Goal: Task Accomplishment & Management: Use online tool/utility

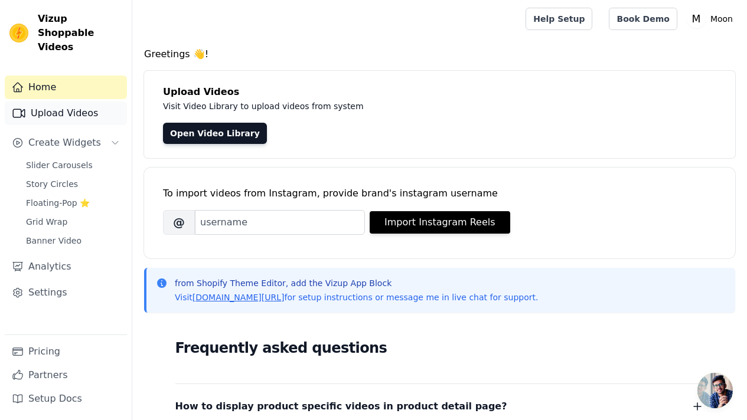
click at [68, 102] on link "Upload Videos" at bounding box center [66, 114] width 122 height 24
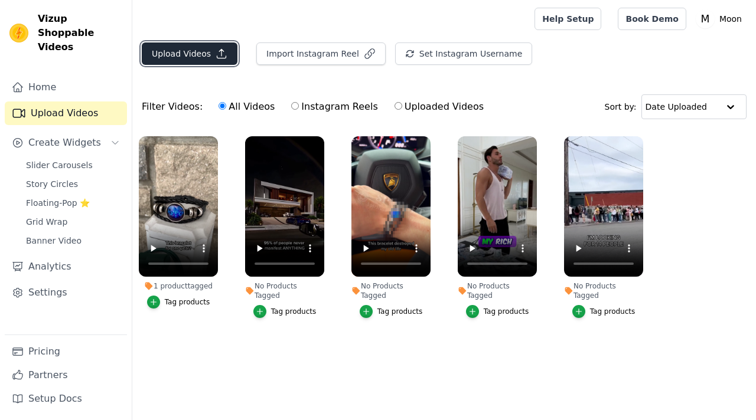
click at [201, 49] on button "Upload Videos" at bounding box center [190, 54] width 96 height 22
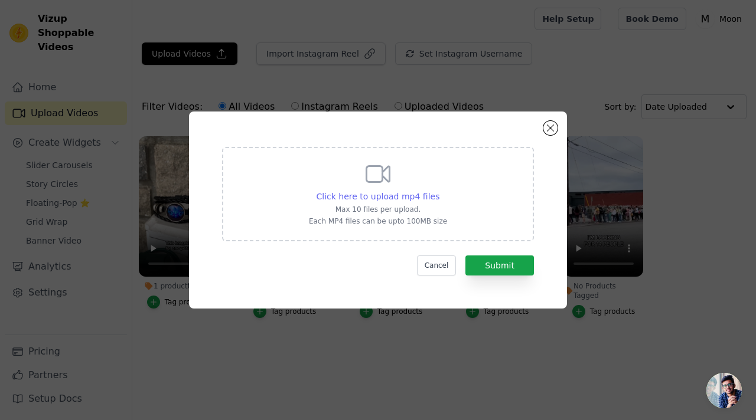
click at [403, 193] on span "Click here to upload mp4 files" at bounding box center [377, 196] width 123 height 9
click at [439, 191] on input "Click here to upload mp4 files Max 10 files per upload. Each MP4 files can be u…" at bounding box center [439, 190] width 1 height 1
type input "C:\fakepath\Bombag 1.mp4"
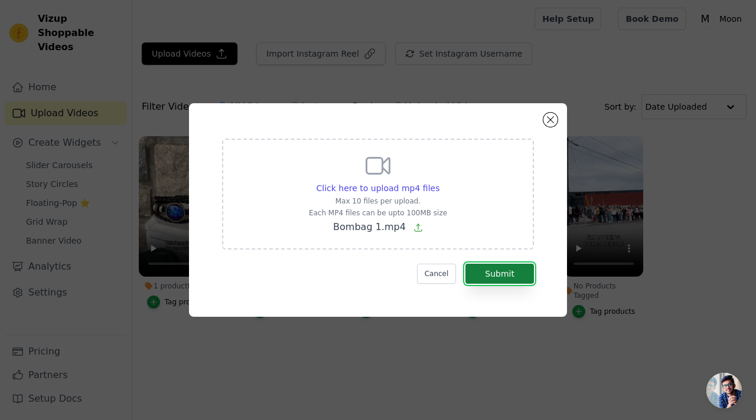
click at [493, 272] on button "Submit" at bounding box center [499, 274] width 68 height 20
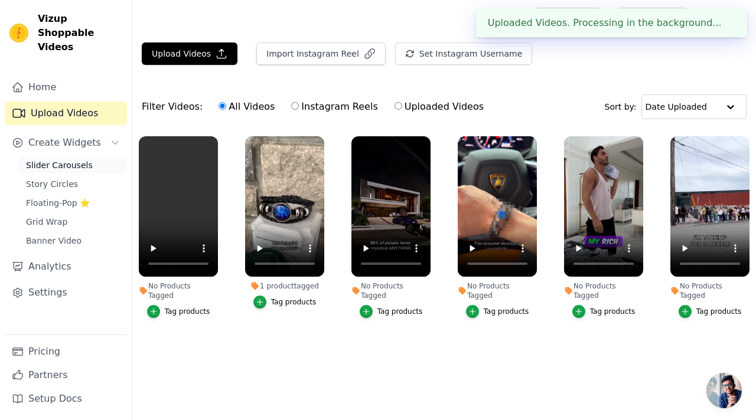
click at [81, 159] on span "Slider Carousels" at bounding box center [59, 165] width 67 height 12
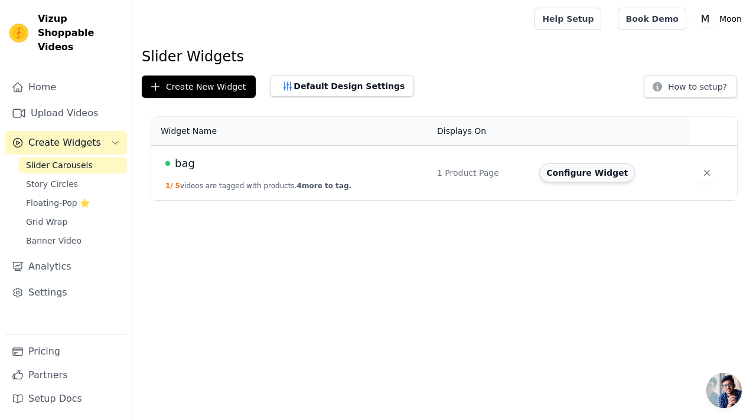
click at [578, 177] on button "Configure Widget" at bounding box center [587, 173] width 96 height 19
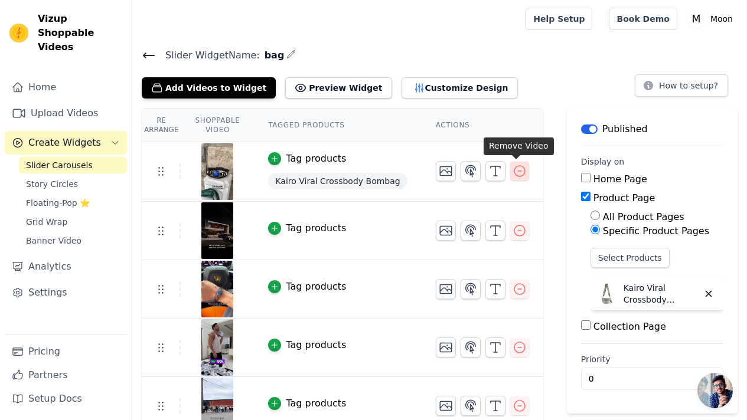
click at [516, 172] on icon "button" at bounding box center [519, 171] width 14 height 14
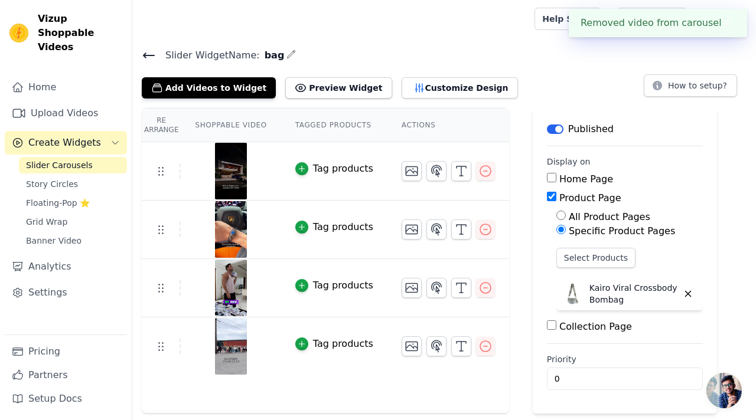
click at [516, 172] on div "Re Arrange Shoppable Video Tagged Products Actions Tag products Tag products Ta…" at bounding box center [443, 261] width 623 height 306
click at [486, 171] on icon "button" at bounding box center [485, 171] width 14 height 14
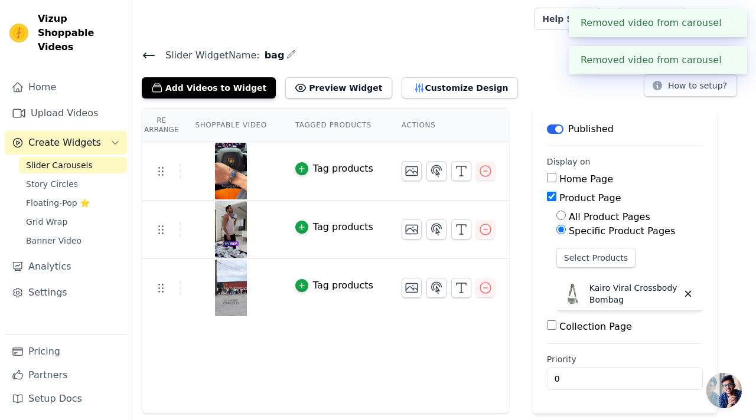
click at [486, 171] on icon "button" at bounding box center [485, 171] width 14 height 14
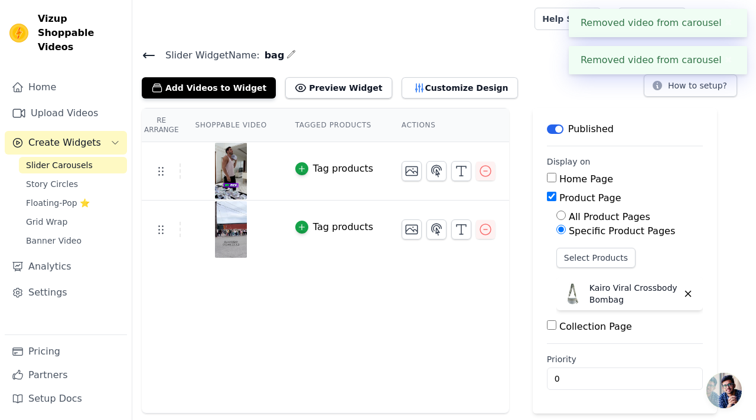
click at [486, 171] on icon "button" at bounding box center [485, 171] width 14 height 14
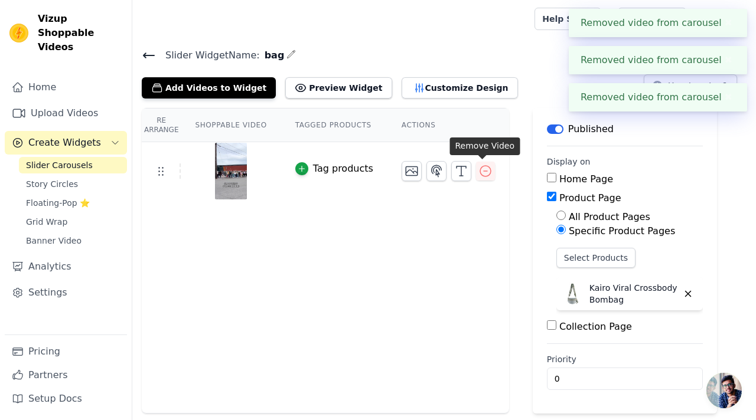
click at [486, 171] on icon "button" at bounding box center [485, 171] width 14 height 14
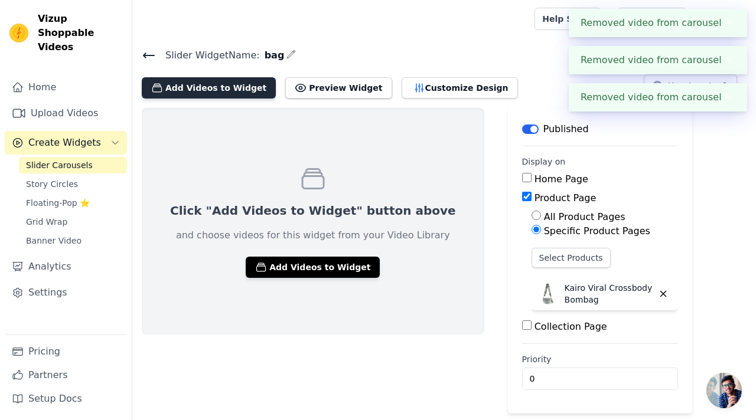
click at [231, 89] on button "Add Videos to Widget" at bounding box center [209, 87] width 134 height 21
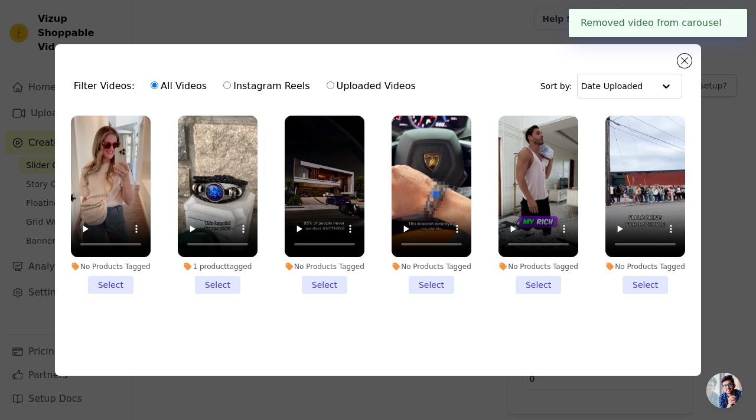
click at [119, 274] on li "No Products Tagged Select" at bounding box center [111, 205] width 80 height 178
click at [0, 0] on input "No Products Tagged Select" at bounding box center [0, 0] width 0 height 0
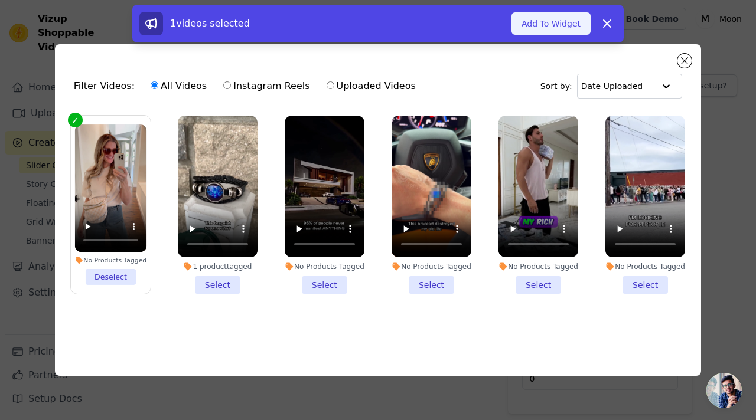
click at [561, 18] on button "Add To Widget" at bounding box center [550, 23] width 79 height 22
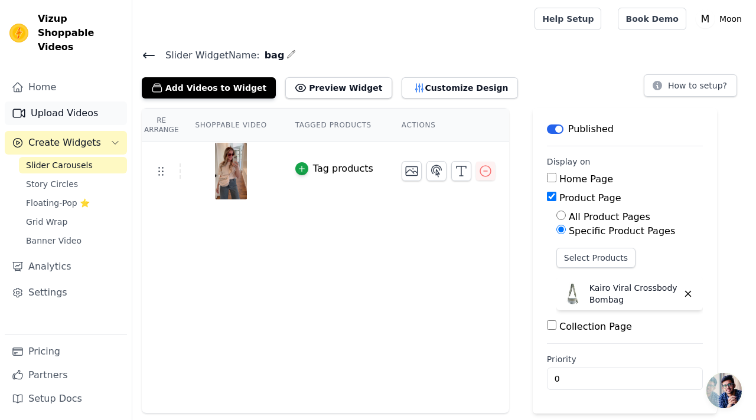
click at [76, 102] on link "Upload Videos" at bounding box center [66, 114] width 122 height 24
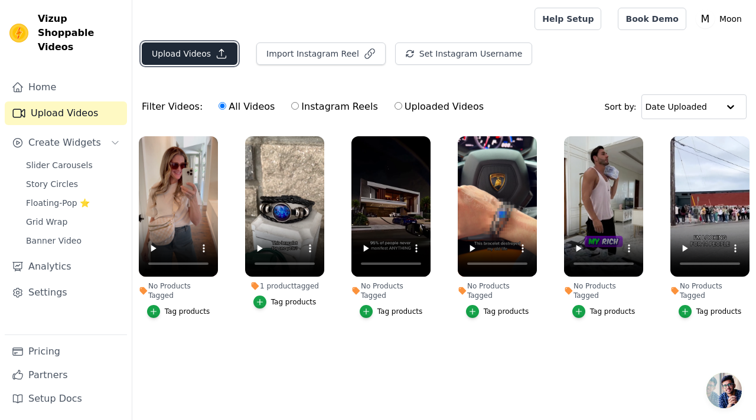
click at [179, 47] on button "Upload Videos" at bounding box center [190, 54] width 96 height 22
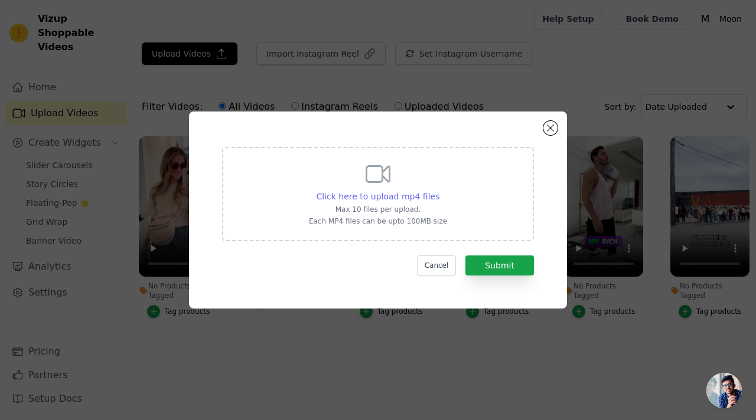
click at [423, 199] on span "Click here to upload mp4 files" at bounding box center [377, 196] width 123 height 9
click at [439, 191] on input "Click here to upload mp4 files Max 10 files per upload. Each MP4 files can be u…" at bounding box center [439, 190] width 1 height 1
type input "C:\fakepath\Bombag 3.mp4"
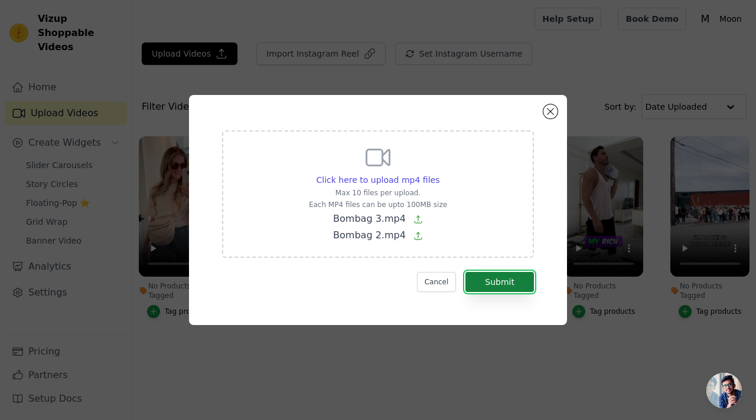
click at [525, 290] on button "Submit" at bounding box center [499, 282] width 68 height 20
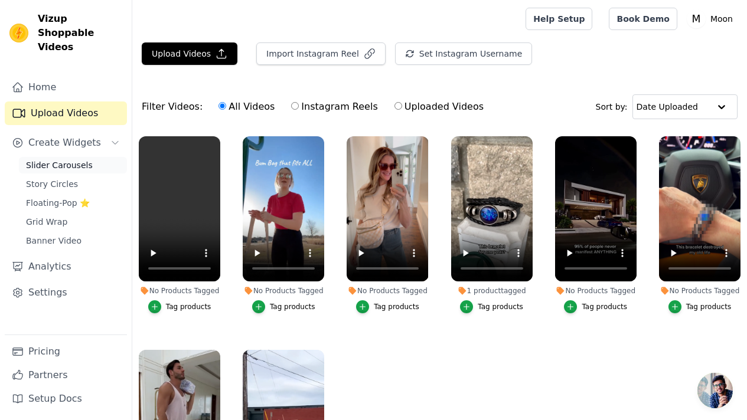
click at [51, 159] on span "Slider Carousels" at bounding box center [59, 165] width 67 height 12
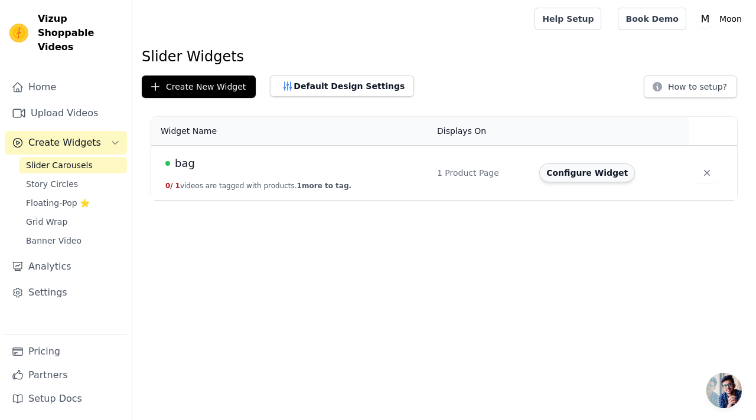
click at [577, 172] on button "Configure Widget" at bounding box center [587, 173] width 96 height 19
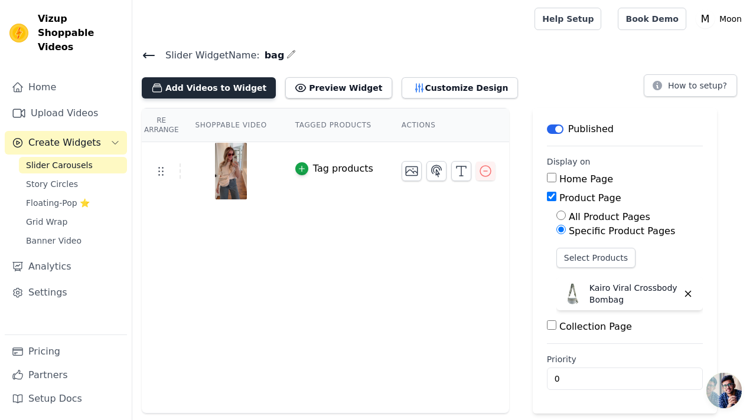
click at [214, 87] on button "Add Videos to Widget" at bounding box center [209, 87] width 134 height 21
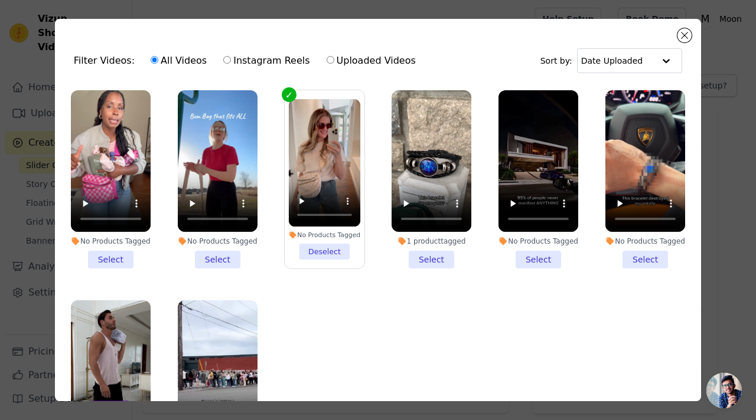
click at [117, 244] on div "No Products Tagged" at bounding box center [111, 241] width 80 height 9
click at [0, 0] on input "No Products Tagged Select" at bounding box center [0, 0] width 0 height 0
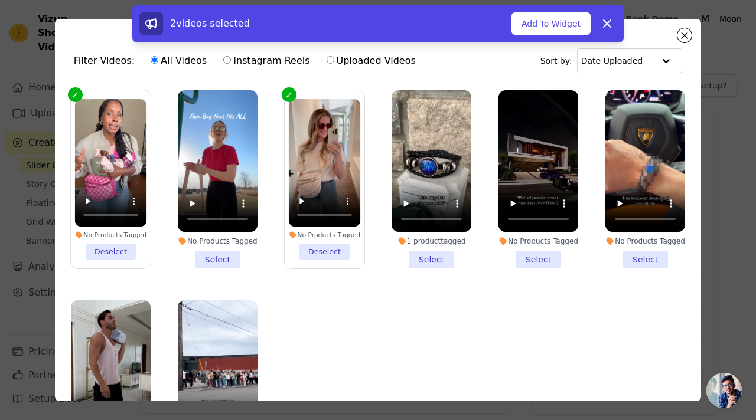
click at [206, 246] on div "No Products Tagged" at bounding box center [218, 241] width 80 height 9
click at [0, 0] on input "No Products Tagged Select" at bounding box center [0, 0] width 0 height 0
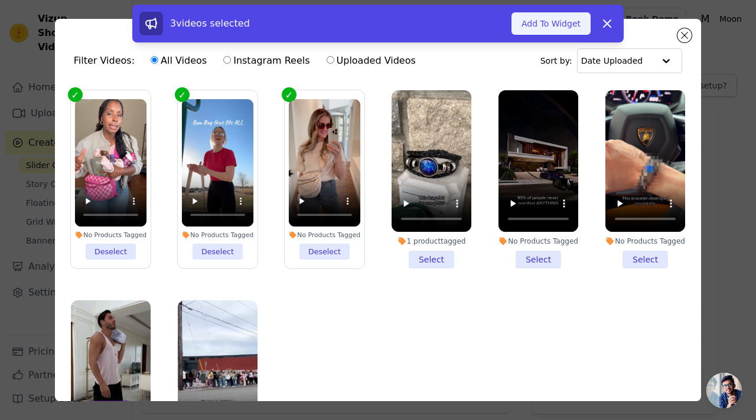
click at [561, 20] on button "Add To Widget" at bounding box center [550, 23] width 79 height 22
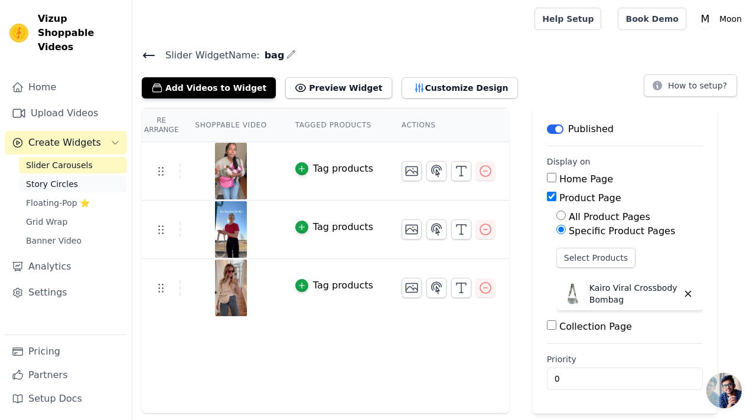
click at [61, 178] on span "Story Circles" at bounding box center [52, 184] width 52 height 12
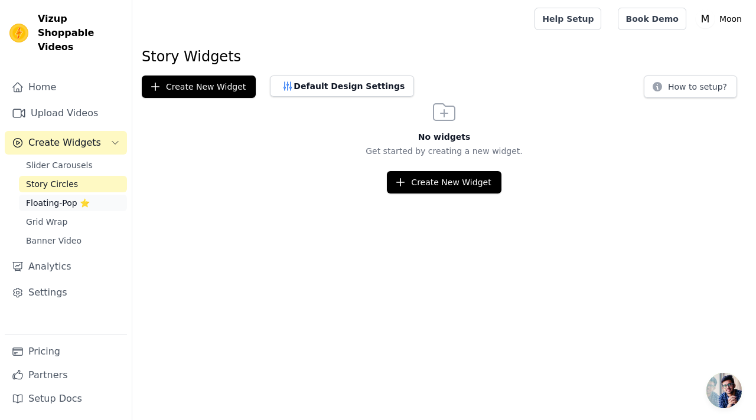
click at [60, 197] on span "Floating-Pop ⭐" at bounding box center [58, 203] width 64 height 12
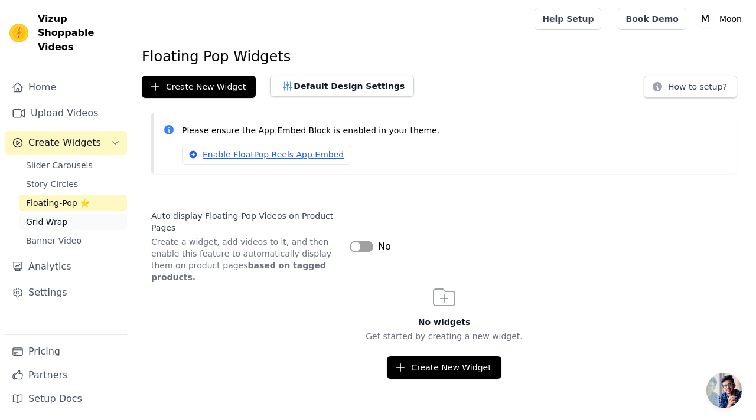
click at [60, 216] on span "Grid Wrap" at bounding box center [46, 222] width 41 height 12
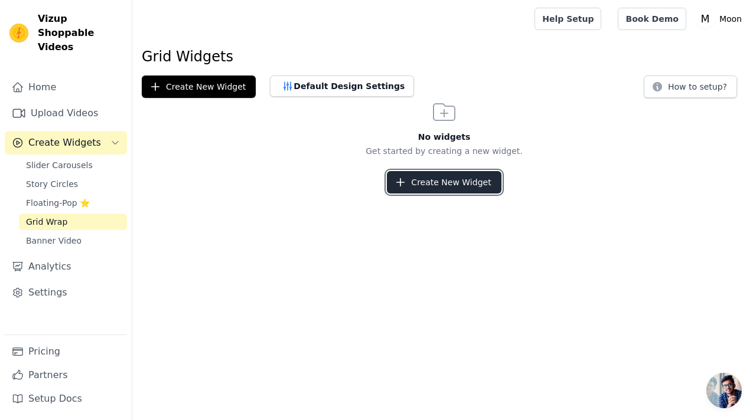
click at [446, 182] on button "Create New Widget" at bounding box center [444, 182] width 114 height 22
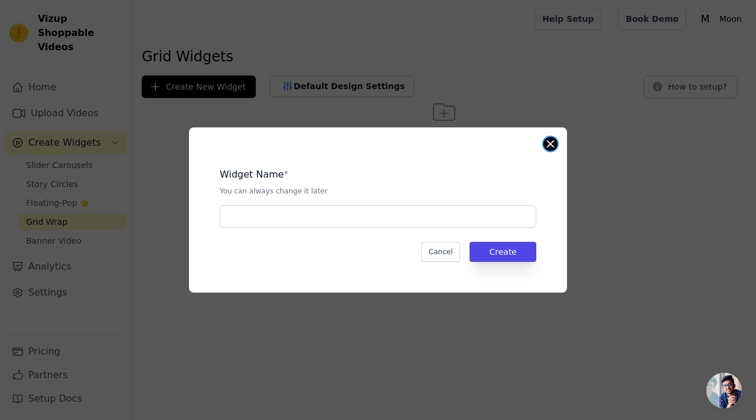
click at [548, 143] on button "Close modal" at bounding box center [550, 144] width 14 height 14
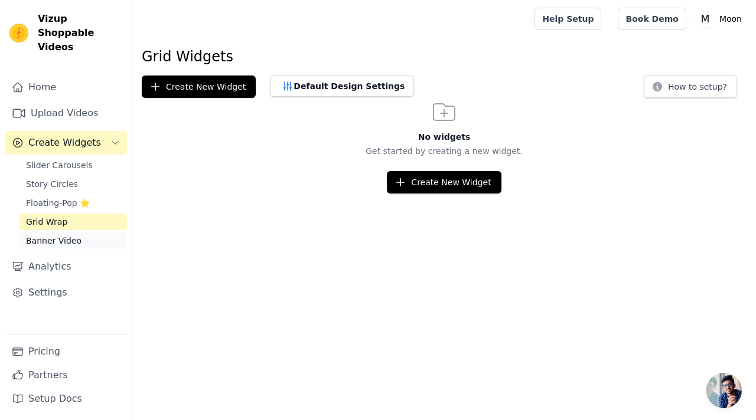
click at [69, 235] on span "Banner Video" at bounding box center [53, 241] width 55 height 12
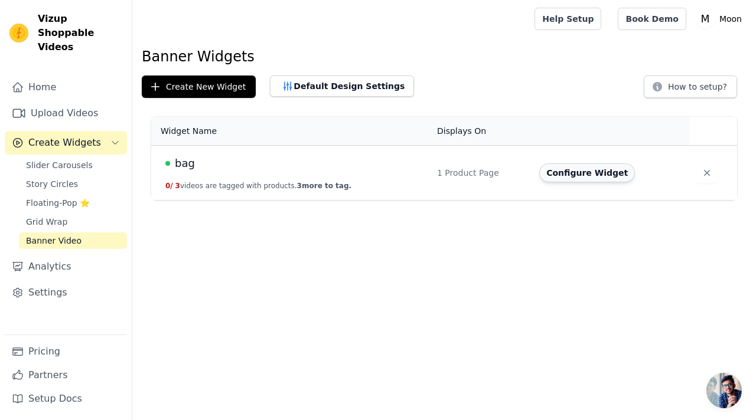
click at [573, 179] on button "Configure Widget" at bounding box center [587, 173] width 96 height 19
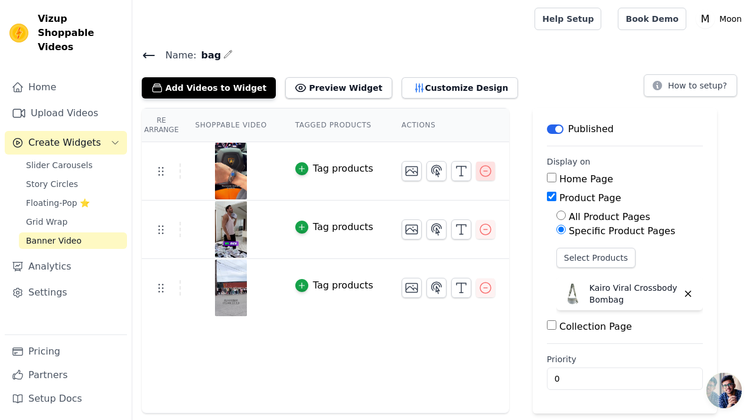
click at [486, 175] on icon "button" at bounding box center [485, 171] width 14 height 14
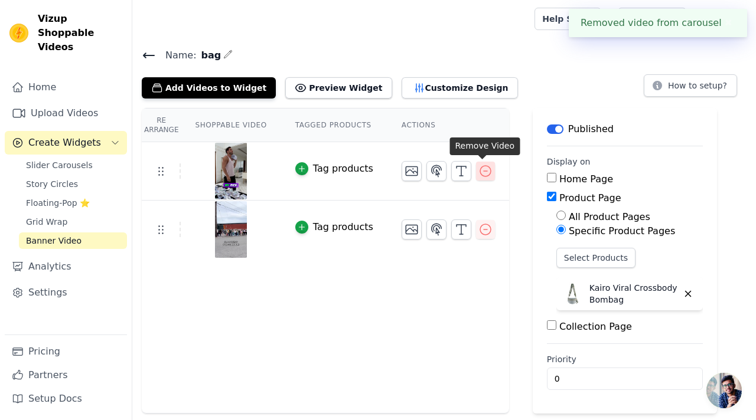
click at [483, 171] on icon "button" at bounding box center [485, 171] width 14 height 14
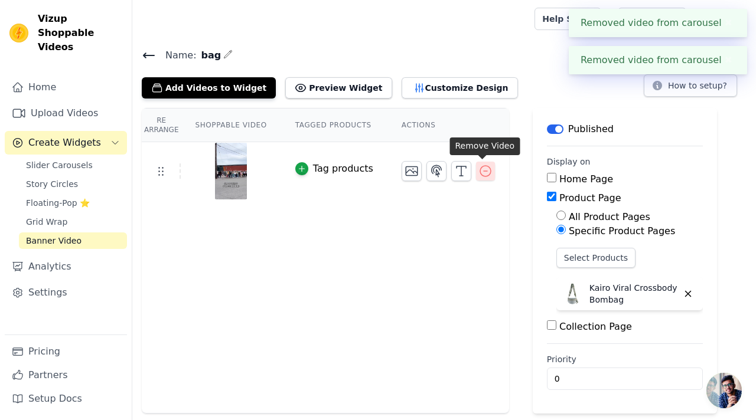
click at [483, 171] on icon "button" at bounding box center [485, 171] width 14 height 14
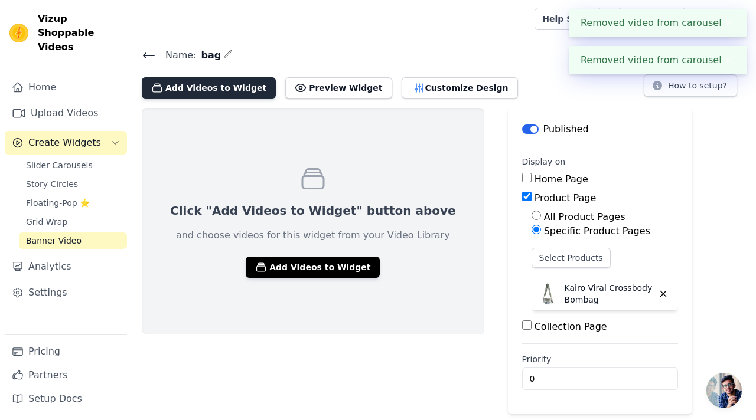
click at [222, 87] on button "Add Videos to Widget" at bounding box center [209, 87] width 134 height 21
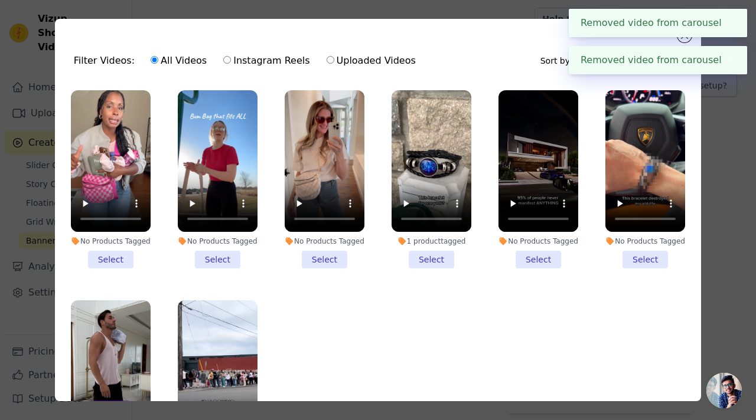
click at [114, 237] on div "No Products Tagged" at bounding box center [111, 241] width 80 height 9
click at [0, 0] on input "No Products Tagged Select" at bounding box center [0, 0] width 0 height 0
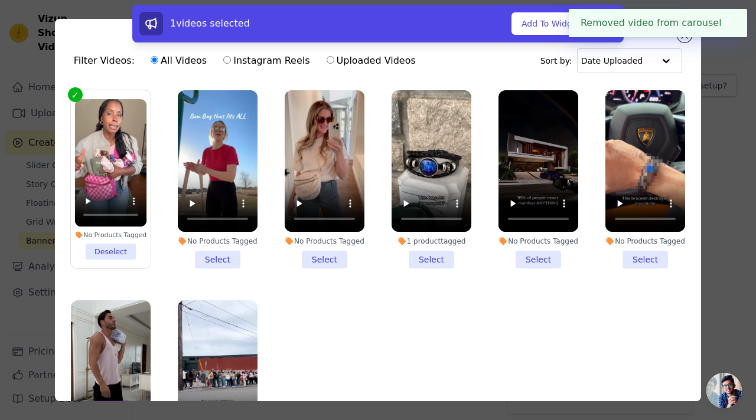
click at [290, 244] on div "No Products Tagged" at bounding box center [325, 241] width 80 height 9
click at [0, 0] on input "No Products Tagged Select" at bounding box center [0, 0] width 0 height 0
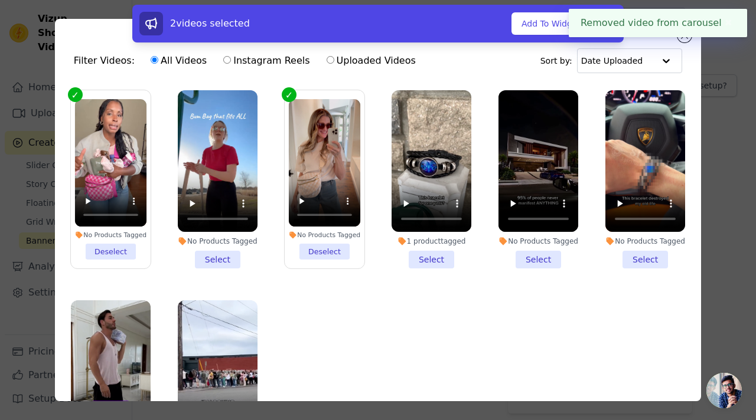
click at [211, 245] on div "No Products Tagged" at bounding box center [218, 241] width 80 height 9
click at [0, 0] on input "No Products Tagged Select" at bounding box center [0, 0] width 0 height 0
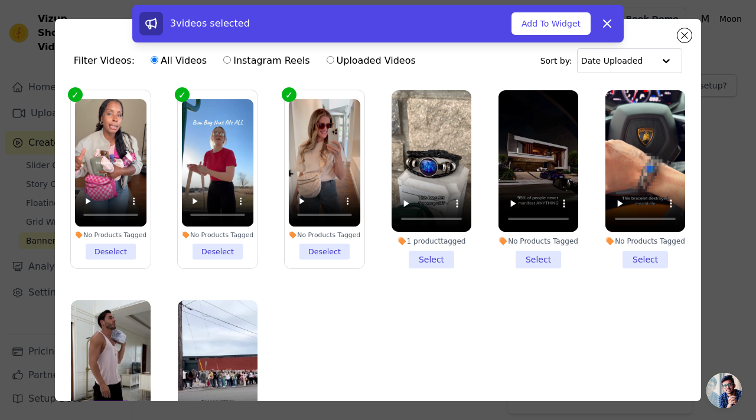
click at [117, 239] on div "No Products Tagged" at bounding box center [111, 235] width 72 height 8
click at [0, 0] on input "No Products Tagged Deselect" at bounding box center [0, 0] width 0 height 0
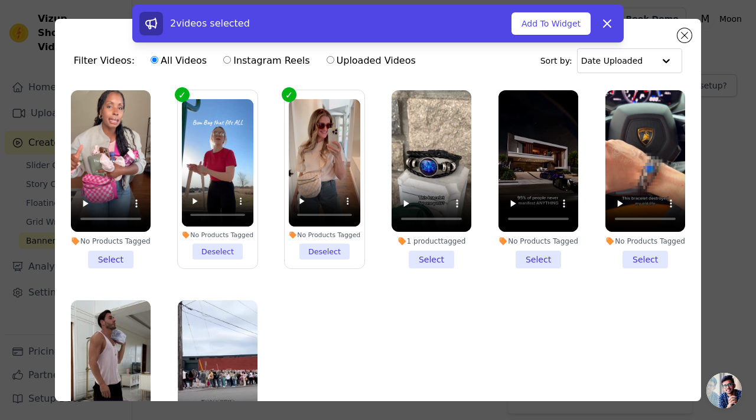
click at [187, 239] on div "No Products Tagged" at bounding box center [218, 235] width 72 height 8
click at [0, 0] on input "No Products Tagged Deselect" at bounding box center [0, 0] width 0 height 0
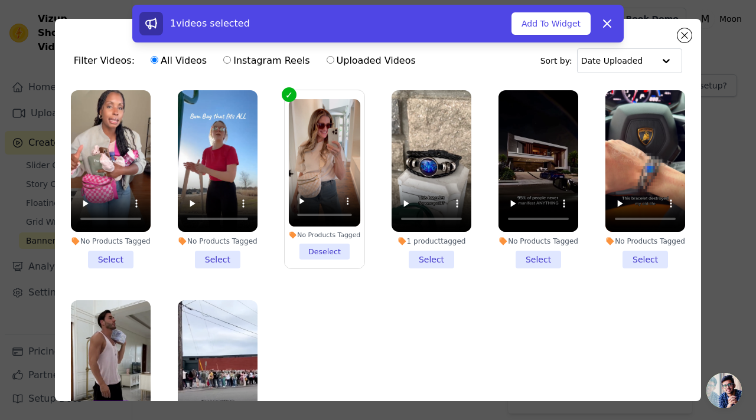
click at [187, 243] on div "No Products Tagged" at bounding box center [218, 241] width 80 height 9
click at [0, 0] on input "No Products Tagged Select" at bounding box center [0, 0] width 0 height 0
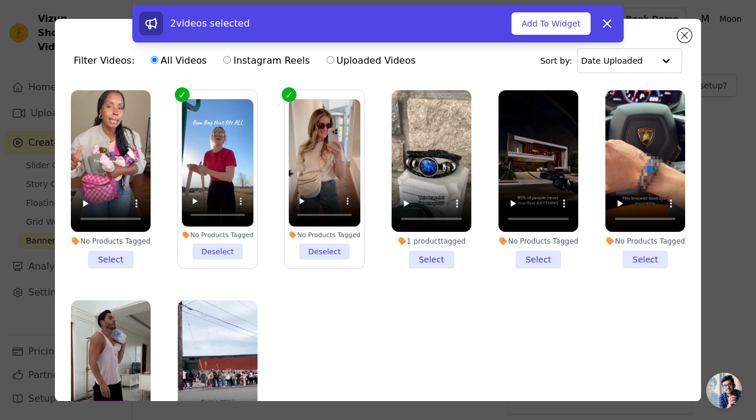
click at [107, 241] on div "No Products Tagged" at bounding box center [111, 241] width 80 height 9
click at [0, 0] on input "No Products Tagged Select" at bounding box center [0, 0] width 0 height 0
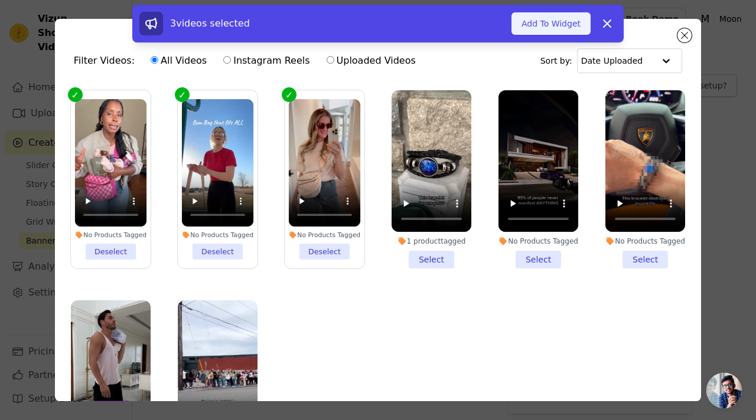
click at [564, 20] on button "Add To Widget" at bounding box center [550, 23] width 79 height 22
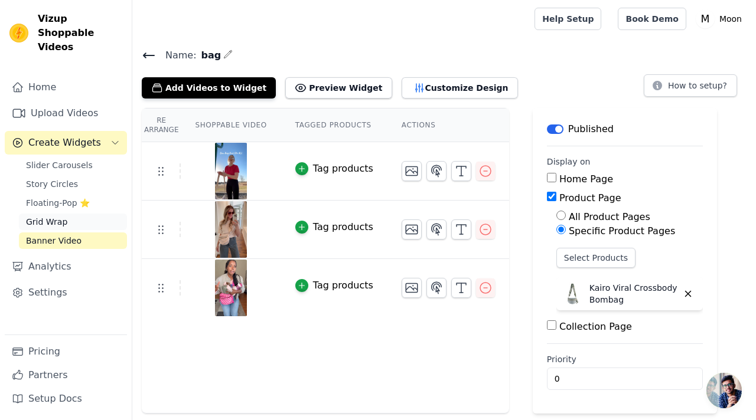
click at [61, 216] on span "Grid Wrap" at bounding box center [46, 222] width 41 height 12
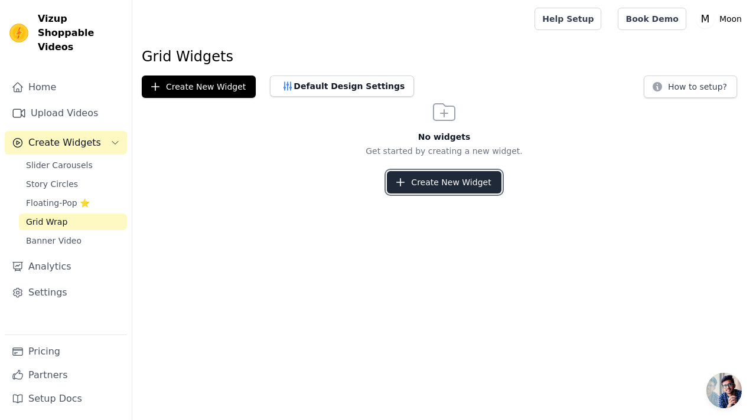
click at [455, 184] on button "Create New Widget" at bounding box center [444, 182] width 114 height 22
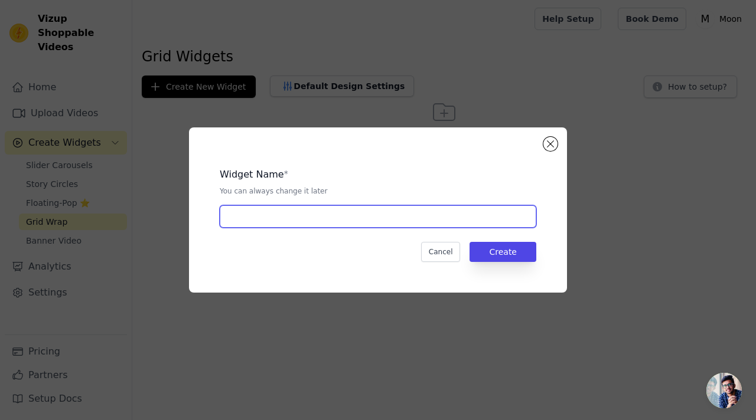
click at [377, 220] on input "text" at bounding box center [378, 216] width 316 height 22
click at [224, 218] on input "bombag" at bounding box center [378, 216] width 316 height 22
type input "crossbody bombag"
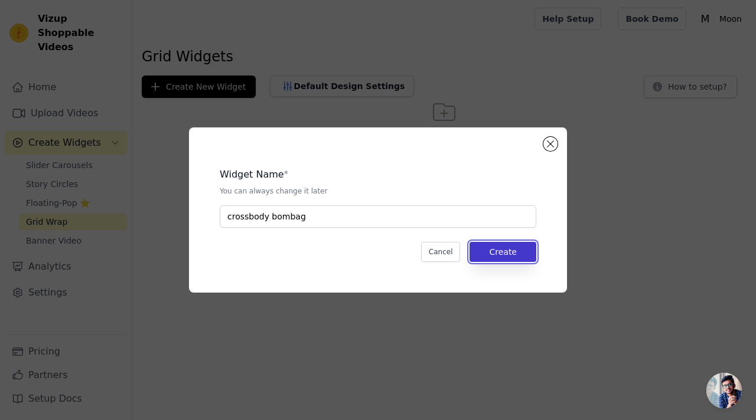
click at [508, 246] on button "Create" at bounding box center [502, 252] width 67 height 20
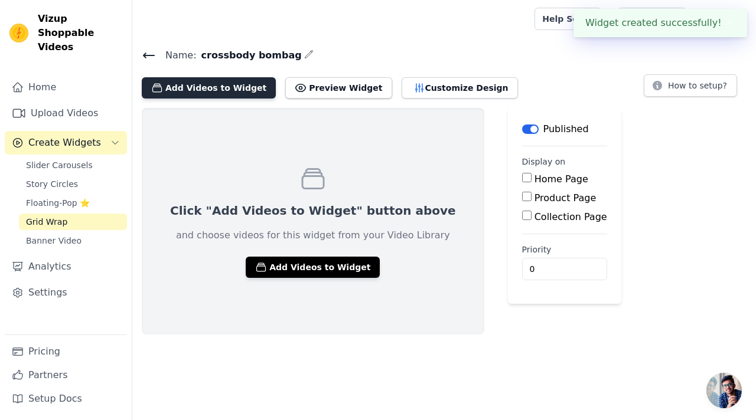
click at [216, 89] on button "Add Videos to Widget" at bounding box center [209, 87] width 134 height 21
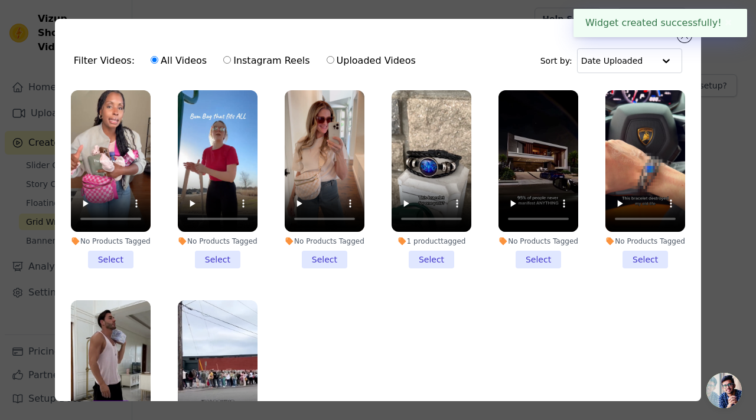
click at [323, 246] on div "No Products Tagged" at bounding box center [325, 241] width 80 height 9
click at [0, 0] on input "No Products Tagged Select" at bounding box center [0, 0] width 0 height 0
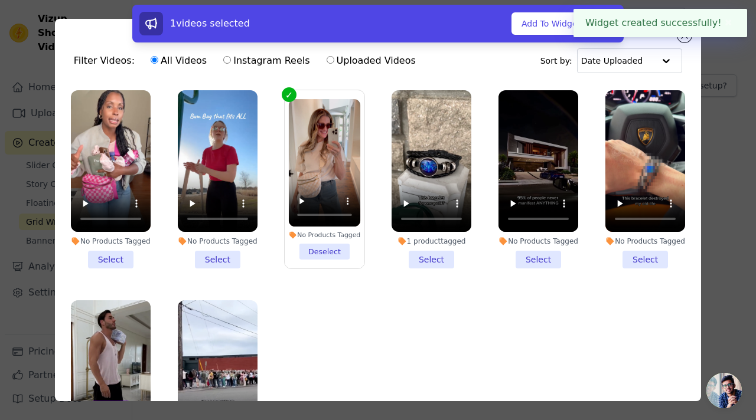
click at [208, 246] on div "No Products Tagged" at bounding box center [218, 241] width 80 height 9
click at [0, 0] on input "No Products Tagged Select" at bounding box center [0, 0] width 0 height 0
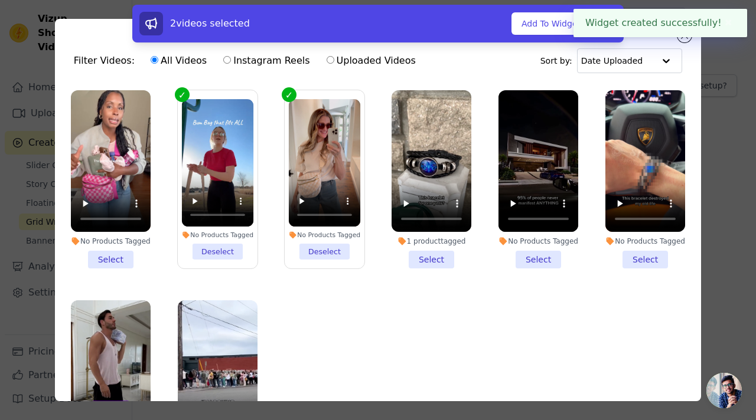
click at [129, 246] on div "No Products Tagged" at bounding box center [111, 241] width 80 height 9
click at [0, 0] on input "No Products Tagged Select" at bounding box center [0, 0] width 0 height 0
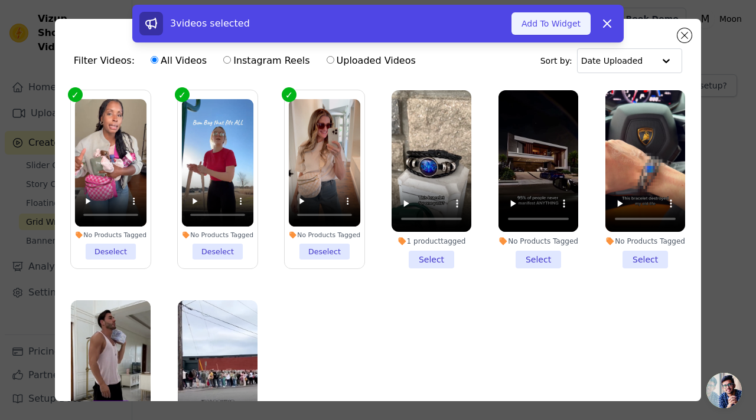
click at [560, 22] on button "Add To Widget" at bounding box center [550, 23] width 79 height 22
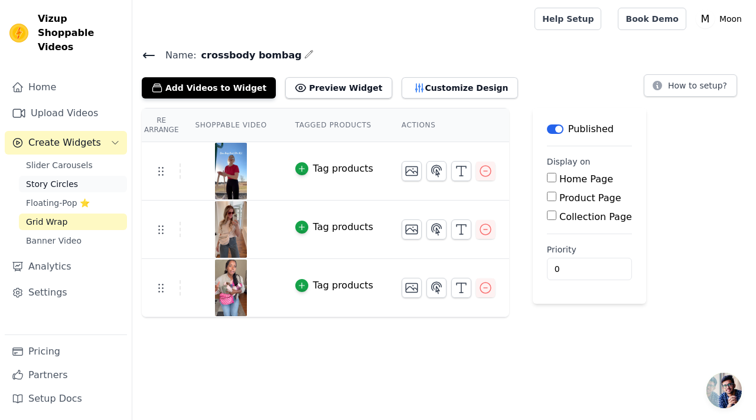
click at [85, 176] on link "Story Circles" at bounding box center [73, 184] width 108 height 17
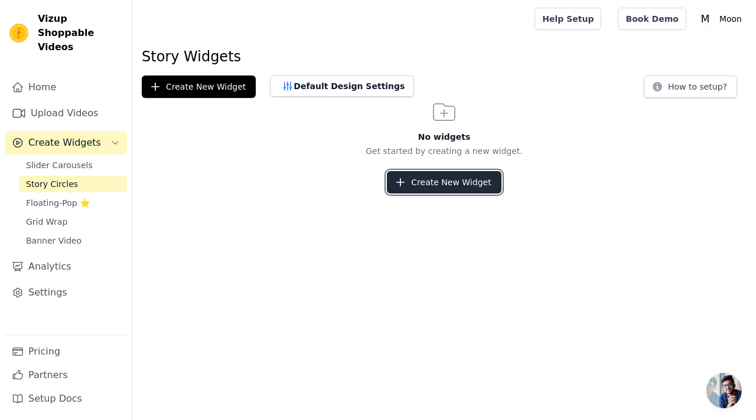
click at [490, 174] on button "Create New Widget" at bounding box center [444, 182] width 114 height 22
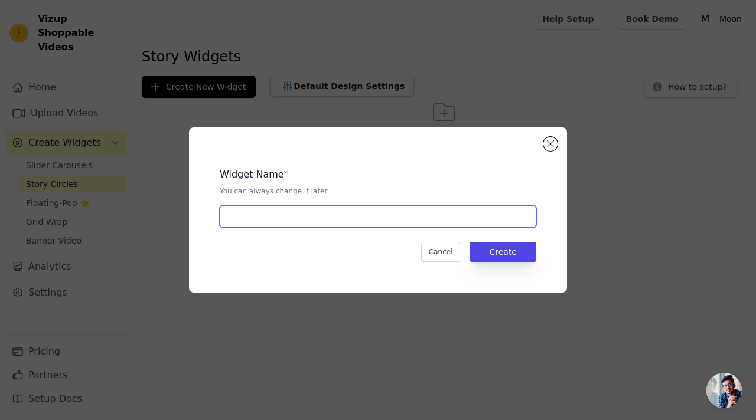
click at [464, 213] on input "text" at bounding box center [378, 216] width 316 height 22
type input "bombag"
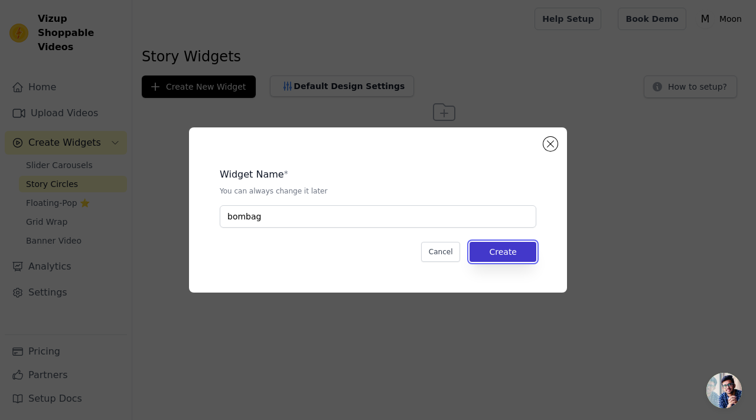
click at [518, 254] on button "Create" at bounding box center [502, 252] width 67 height 20
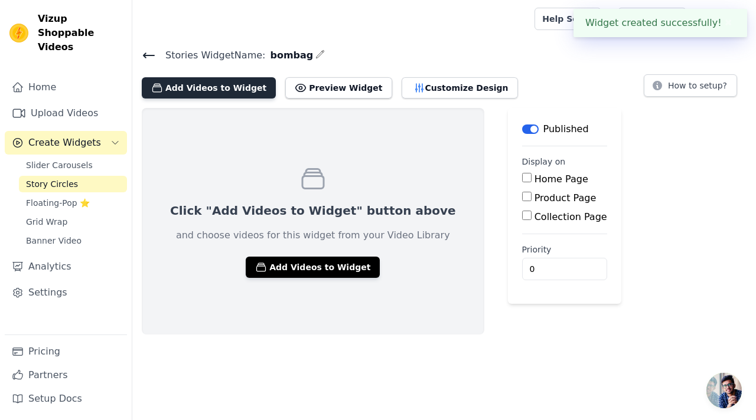
click at [230, 91] on button "Add Videos to Widget" at bounding box center [209, 87] width 134 height 21
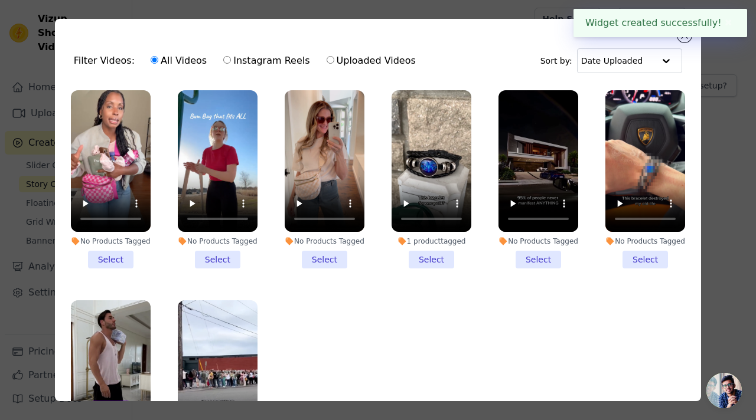
click at [333, 237] on div "No Products Tagged" at bounding box center [325, 241] width 80 height 9
click at [0, 0] on input "No Products Tagged Select" at bounding box center [0, 0] width 0 height 0
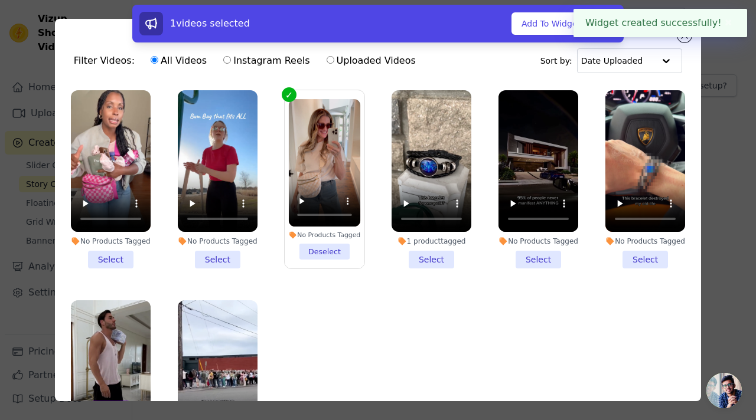
click at [177, 237] on label "No Products Tagged Select" at bounding box center [217, 179] width 81 height 179
click at [0, 0] on input "No Products Tagged Select" at bounding box center [0, 0] width 0 height 0
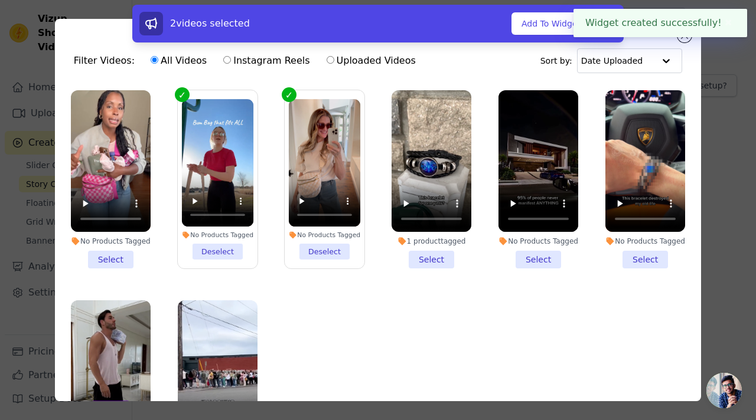
click at [130, 238] on div "No Products Tagged" at bounding box center [111, 241] width 80 height 9
click at [0, 0] on input "No Products Tagged Select" at bounding box center [0, 0] width 0 height 0
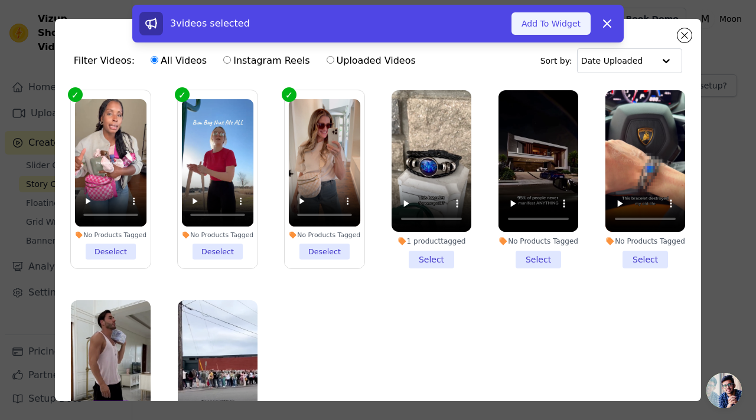
click at [558, 25] on button "Add To Widget" at bounding box center [550, 23] width 79 height 22
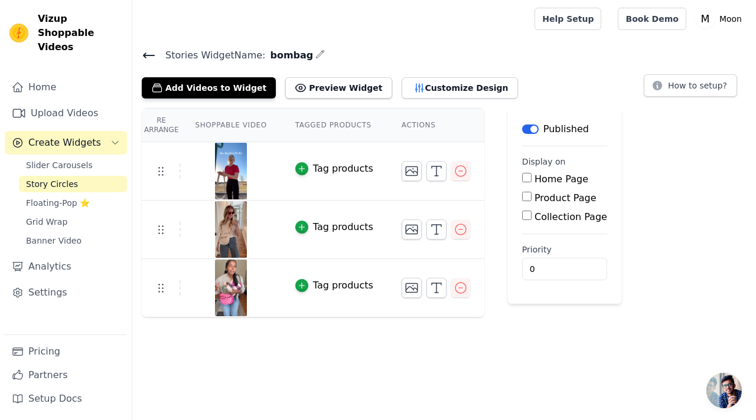
click at [559, 195] on label "Product Page" at bounding box center [565, 197] width 62 height 11
click at [531, 195] on input "Product Page" at bounding box center [526, 196] width 9 height 9
checkbox input "true"
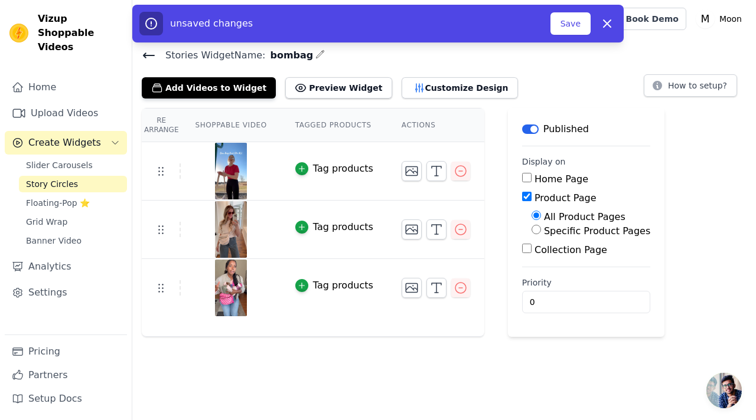
click at [560, 228] on label "Specific Product Pages" at bounding box center [597, 230] width 106 height 11
click at [541, 228] on input "Specific Product Pages" at bounding box center [535, 229] width 9 height 9
radio input "true"
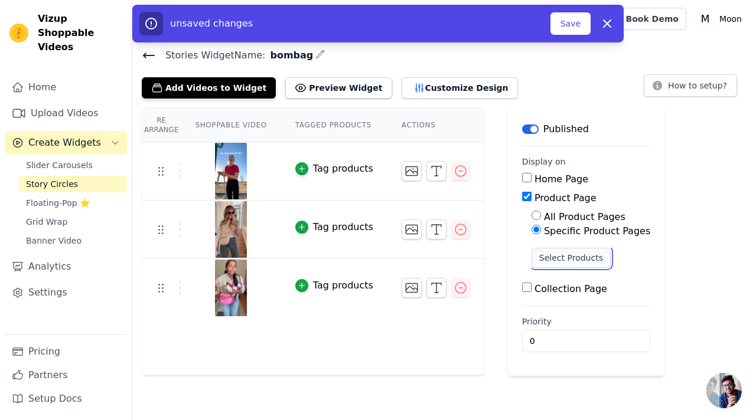
click at [564, 256] on button "Select Products" at bounding box center [570, 258] width 79 height 20
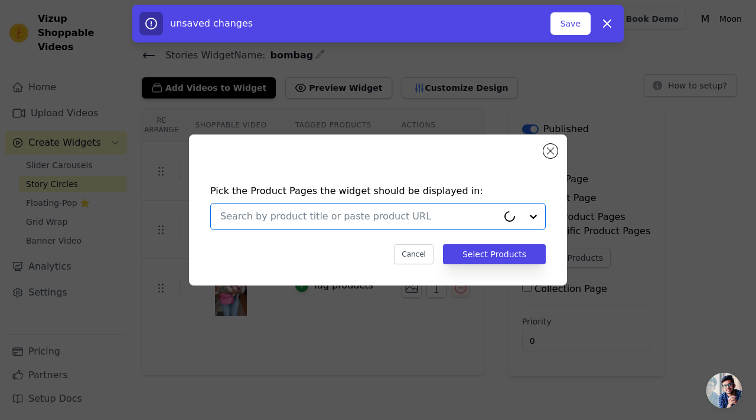
click at [432, 217] on input "text" at bounding box center [358, 217] width 277 height 14
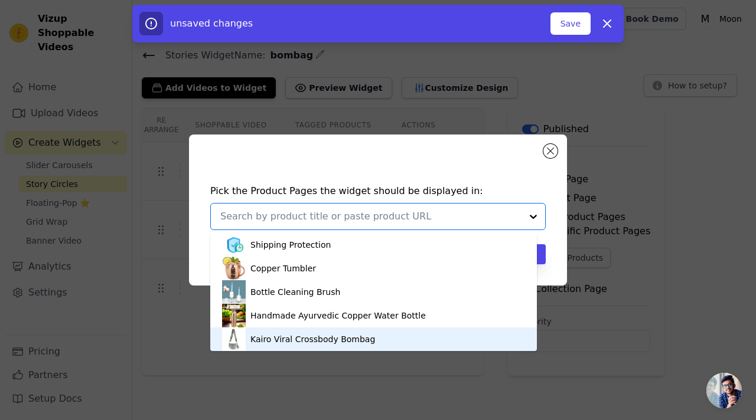
click at [357, 336] on div "Kairo Viral Crossbody Bombag" at bounding box center [312, 340] width 125 height 12
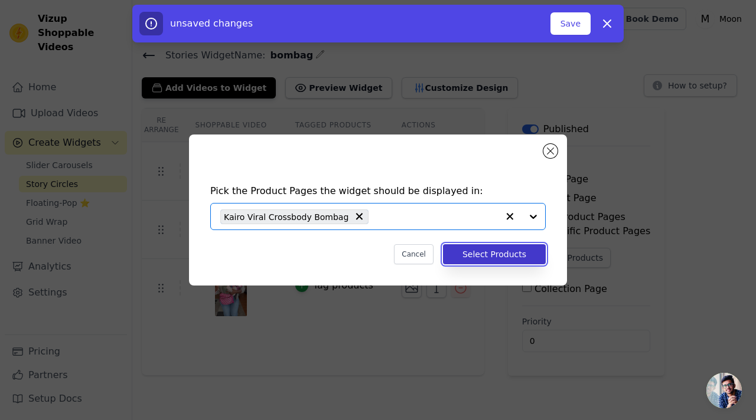
click at [519, 256] on button "Select Products" at bounding box center [494, 254] width 103 height 20
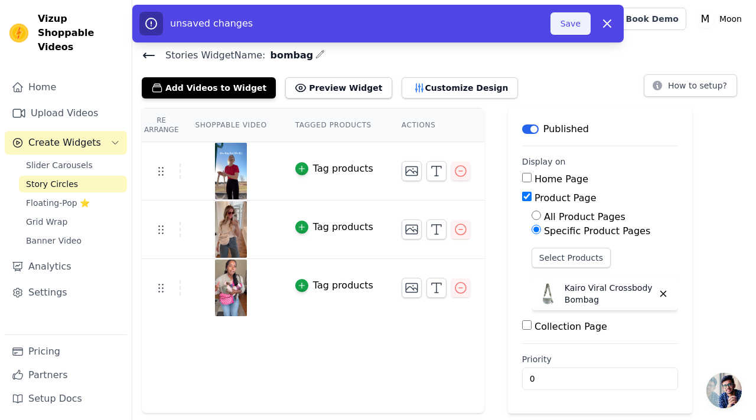
click at [561, 29] on button "Save" at bounding box center [570, 23] width 40 height 22
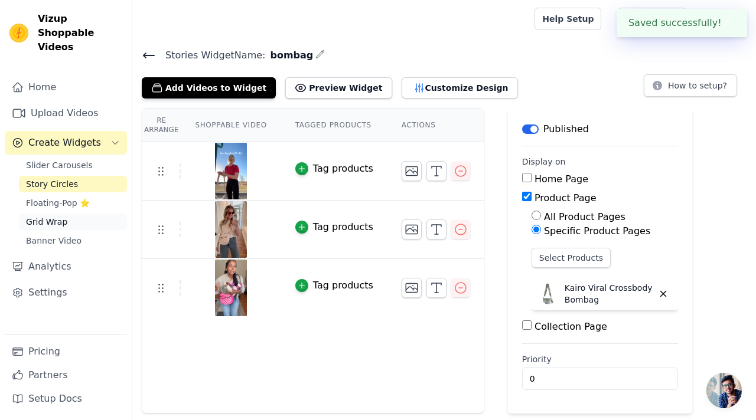
click at [52, 216] on span "Grid Wrap" at bounding box center [46, 222] width 41 height 12
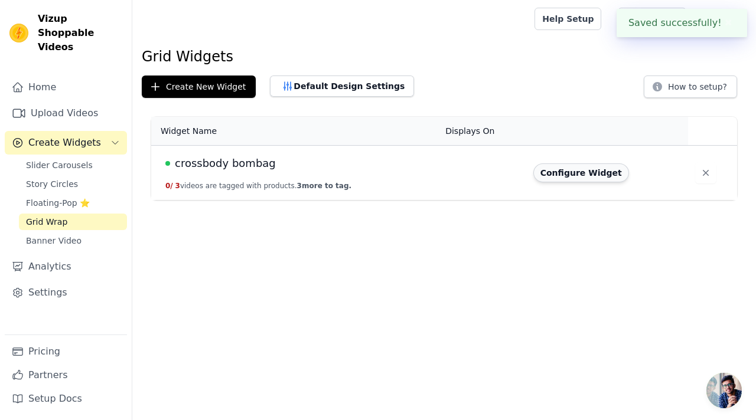
click at [580, 169] on button "Configure Widget" at bounding box center [581, 173] width 96 height 19
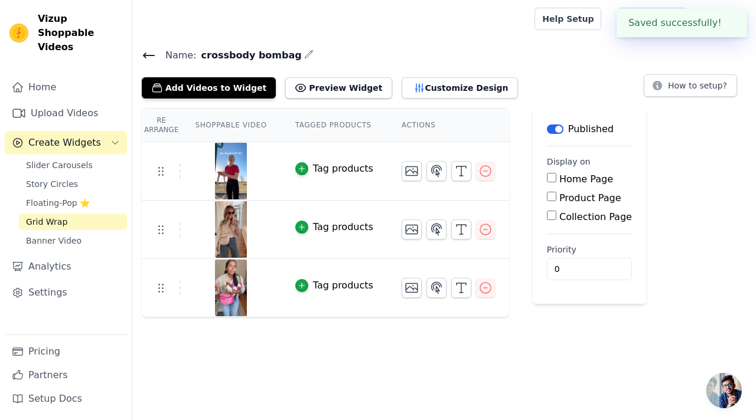
click at [577, 192] on label "Product Page" at bounding box center [590, 197] width 62 height 11
click at [556, 192] on input "Product Page" at bounding box center [551, 196] width 9 height 9
checkbox input "true"
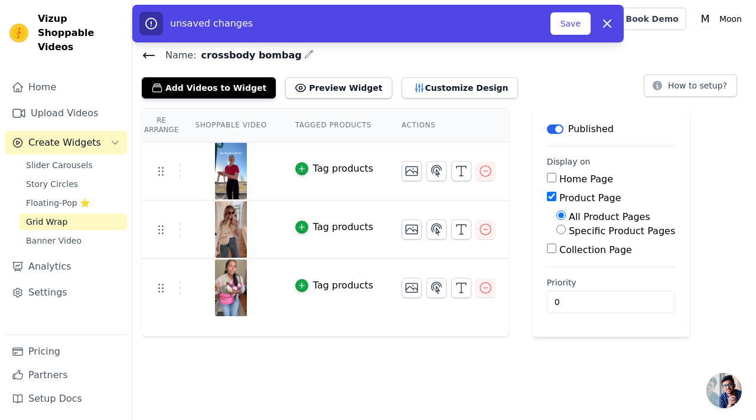
click at [574, 232] on label "Specific Product Pages" at bounding box center [621, 230] width 106 height 11
click at [566, 232] on input "Specific Product Pages" at bounding box center [560, 229] width 9 height 9
radio input "true"
click at [574, 254] on button "Select Products" at bounding box center [595, 258] width 79 height 20
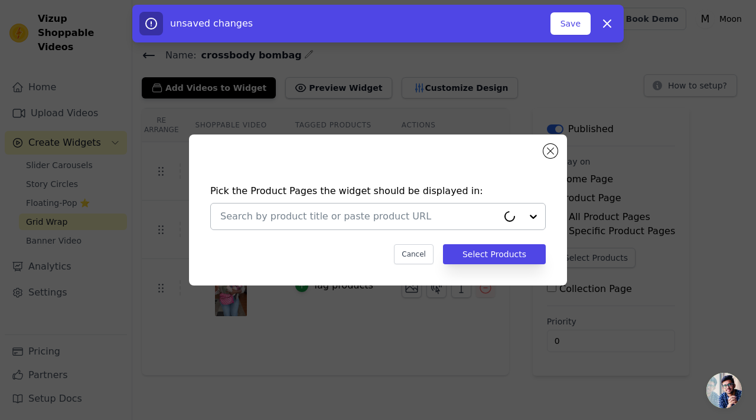
click at [419, 209] on div at bounding box center [358, 217] width 277 height 26
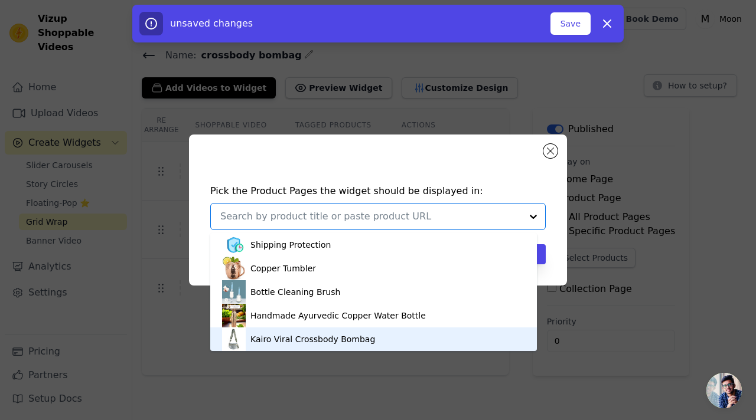
click at [379, 335] on div "Kairo Viral Crossbody Bombag" at bounding box center [373, 340] width 303 height 24
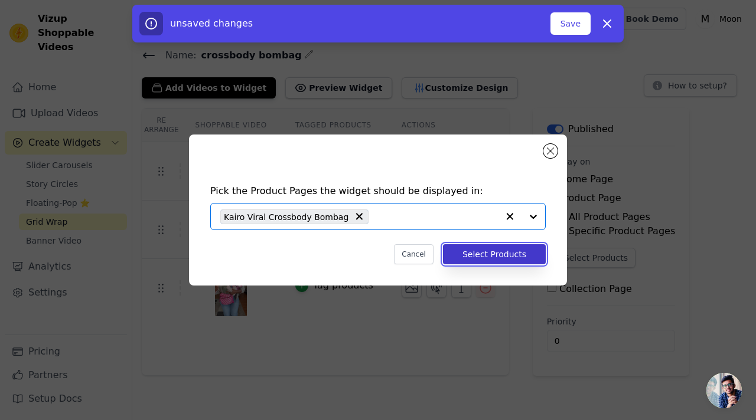
click at [538, 249] on button "Select Products" at bounding box center [494, 254] width 103 height 20
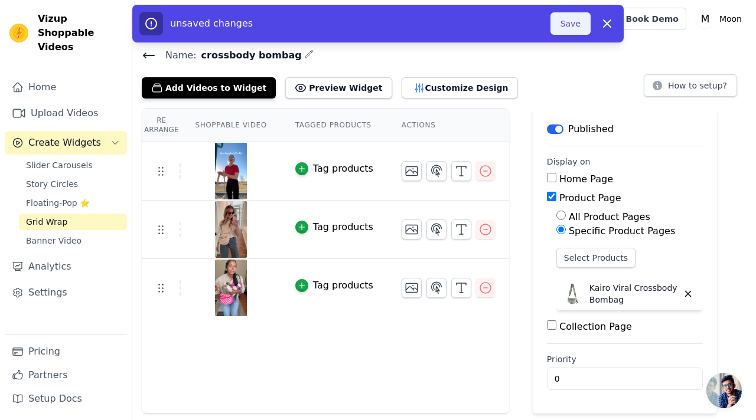
click at [573, 28] on button "Save" at bounding box center [570, 23] width 40 height 22
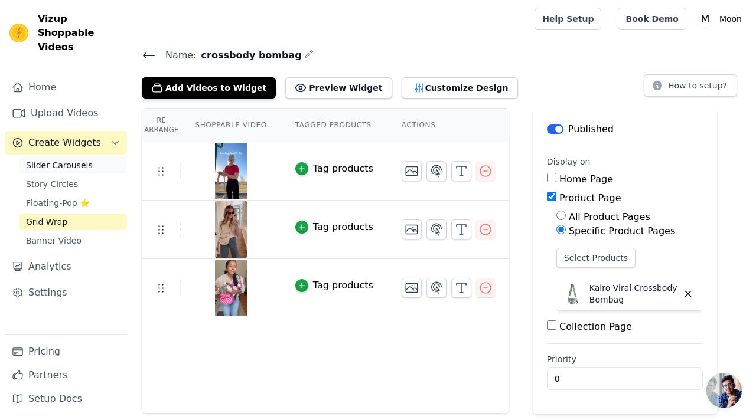
click at [67, 159] on span "Slider Carousels" at bounding box center [59, 165] width 67 height 12
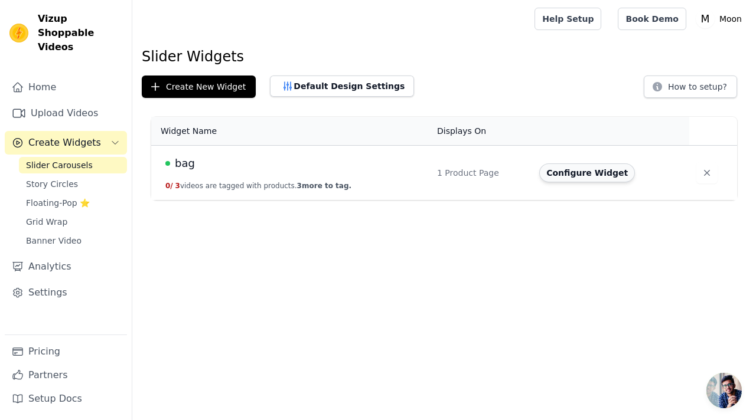
click at [583, 174] on button "Configure Widget" at bounding box center [587, 173] width 96 height 19
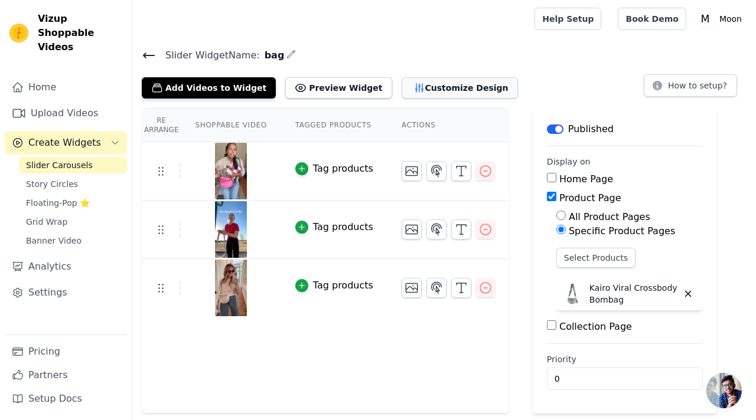
click at [450, 89] on button "Customize Design" at bounding box center [459, 87] width 116 height 21
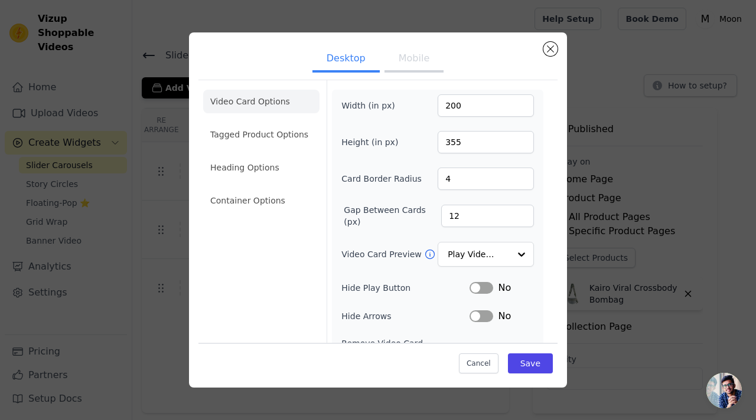
click at [416, 58] on button "Mobile" at bounding box center [413, 60] width 59 height 26
click at [271, 133] on li "Tagged Product Options" at bounding box center [261, 135] width 116 height 24
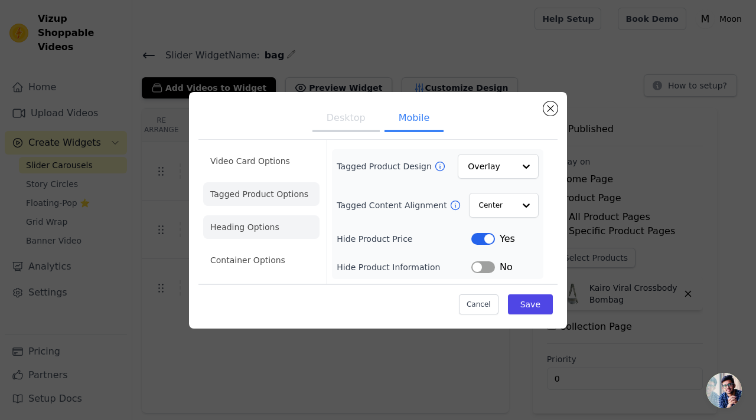
click at [273, 226] on li "Heading Options" at bounding box center [261, 227] width 116 height 24
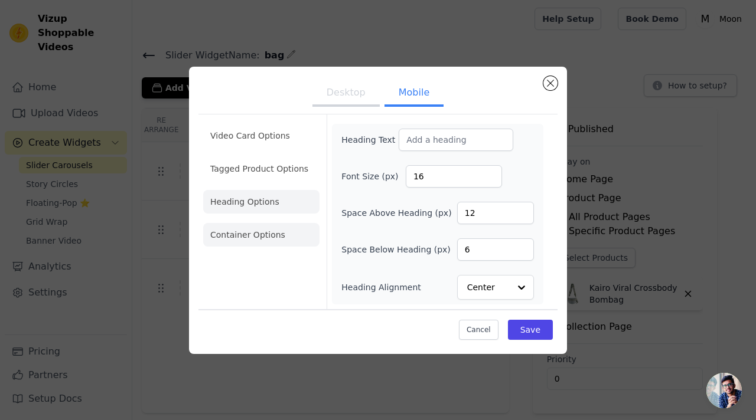
click at [276, 230] on li "Container Options" at bounding box center [261, 235] width 116 height 24
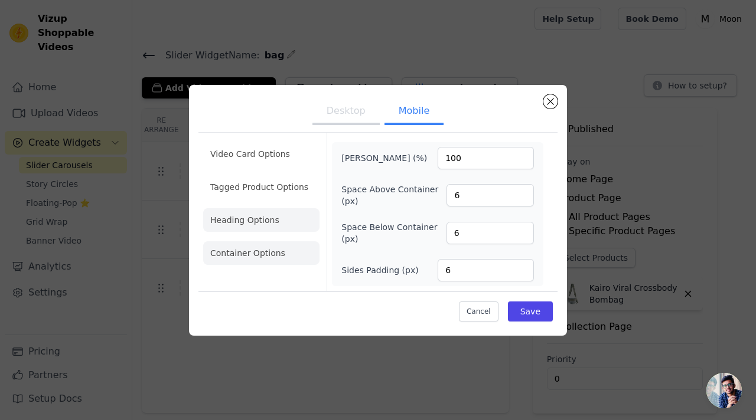
click at [280, 229] on li "Heading Options" at bounding box center [261, 220] width 116 height 24
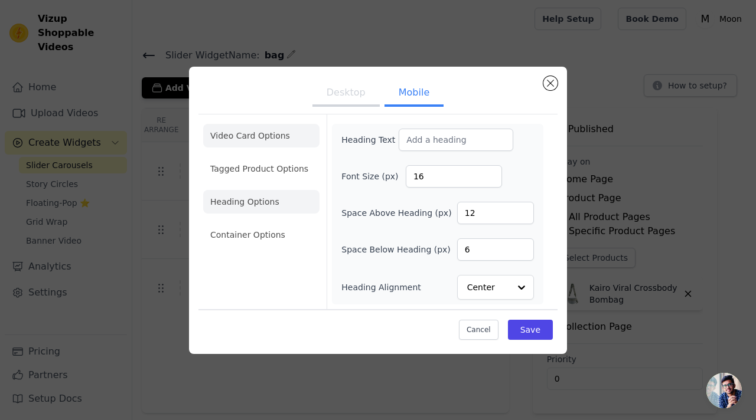
click at [285, 142] on li "Video Card Options" at bounding box center [261, 136] width 116 height 24
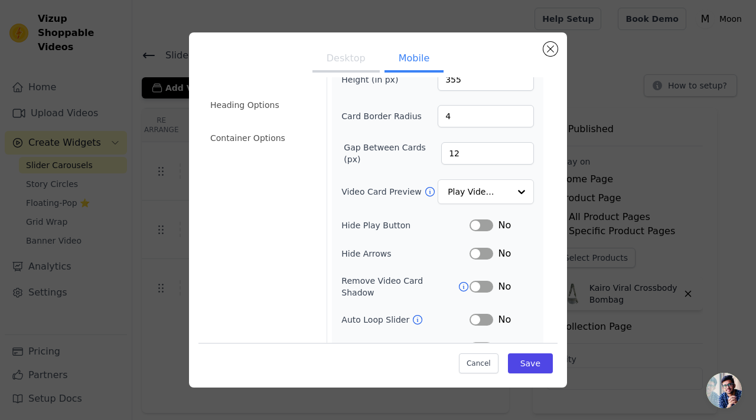
scroll to position [68, 0]
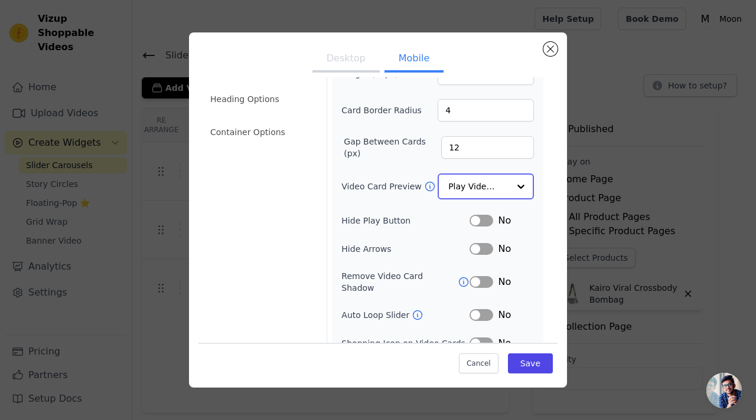
click at [487, 185] on input "Video Card Preview" at bounding box center [478, 187] width 61 height 24
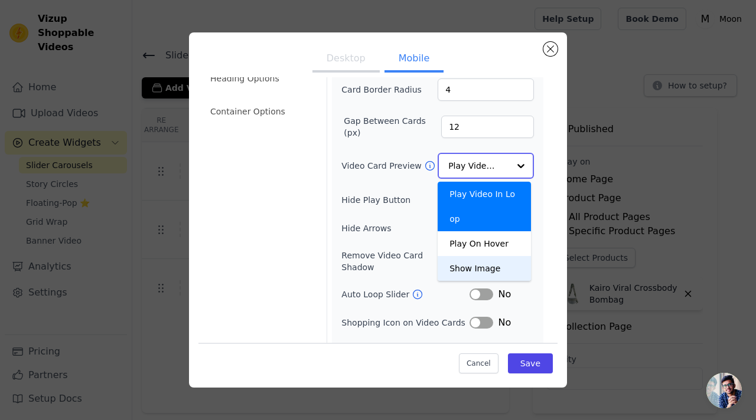
scroll to position [92, 0]
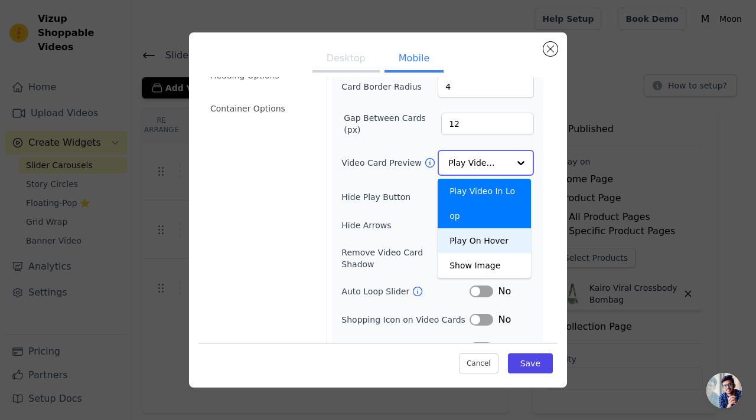
click at [491, 239] on div "Play On Hover" at bounding box center [483, 240] width 93 height 25
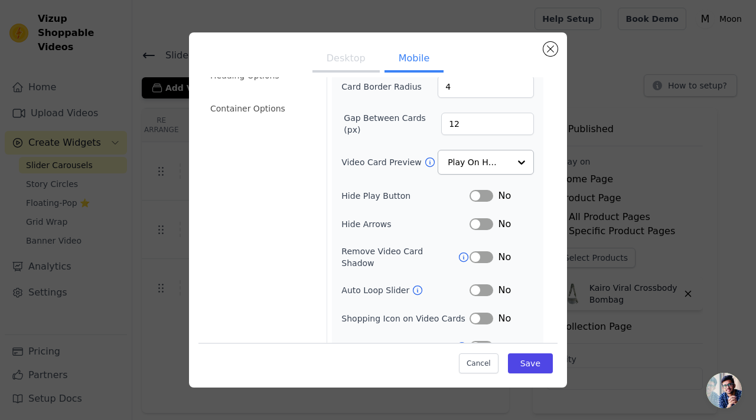
click at [481, 196] on button "Label" at bounding box center [481, 196] width 24 height 12
click at [479, 194] on button "Label" at bounding box center [481, 196] width 24 height 12
click at [457, 251] on icon at bounding box center [463, 257] width 12 height 12
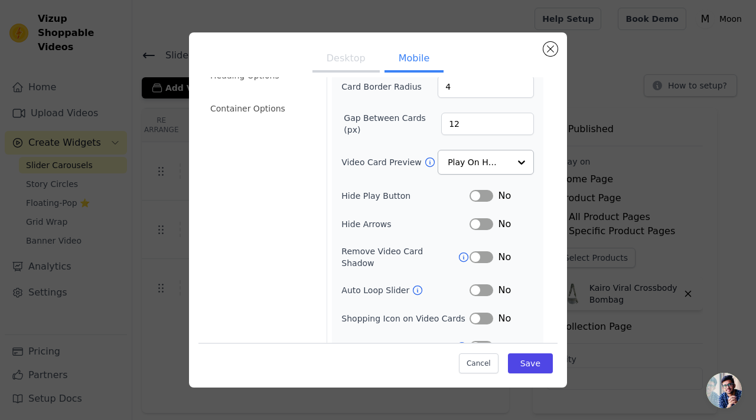
click at [483, 253] on button "Label" at bounding box center [481, 257] width 24 height 12
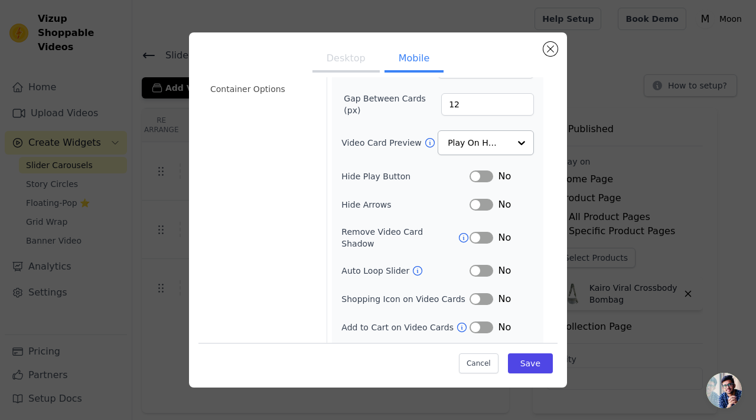
scroll to position [132, 0]
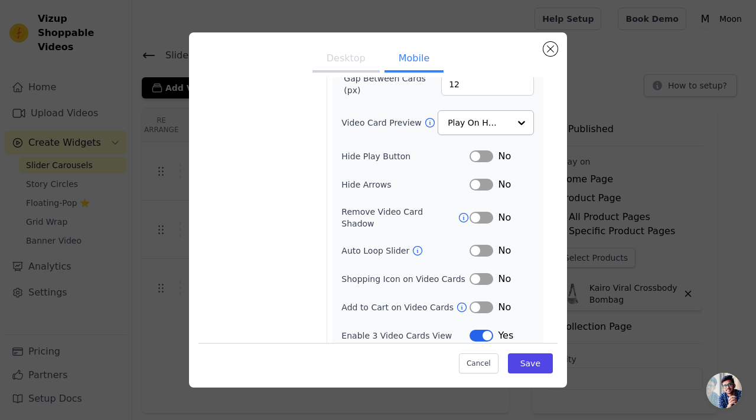
click at [469, 245] on button "Label" at bounding box center [481, 251] width 24 height 12
click at [412, 245] on icon at bounding box center [417, 251] width 12 height 12
click at [473, 273] on button "Label" at bounding box center [481, 279] width 24 height 12
click at [473, 302] on button "Label" at bounding box center [481, 308] width 24 height 12
click at [521, 363] on button "Save" at bounding box center [530, 364] width 45 height 20
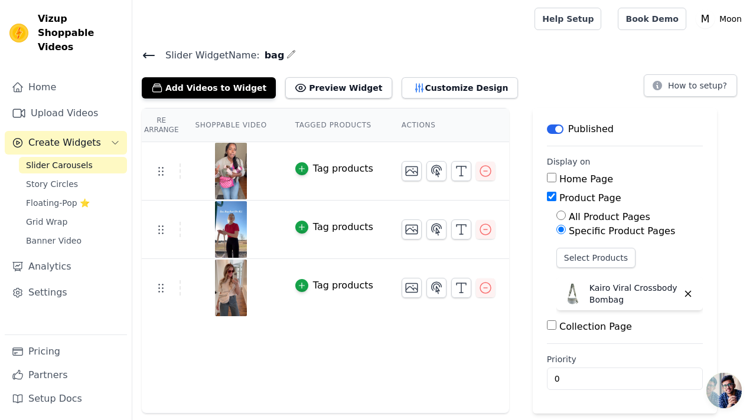
click at [413, 98] on div "Slider Widget Name: bag Add Videos to Widget Preview Widget Customize Design Ho…" at bounding box center [443, 230] width 623 height 367
click at [423, 90] on button "Customize Design" at bounding box center [459, 87] width 116 height 21
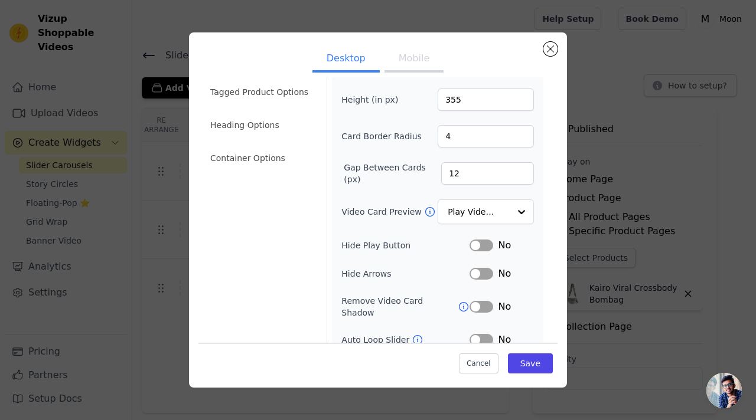
scroll to position [0, 0]
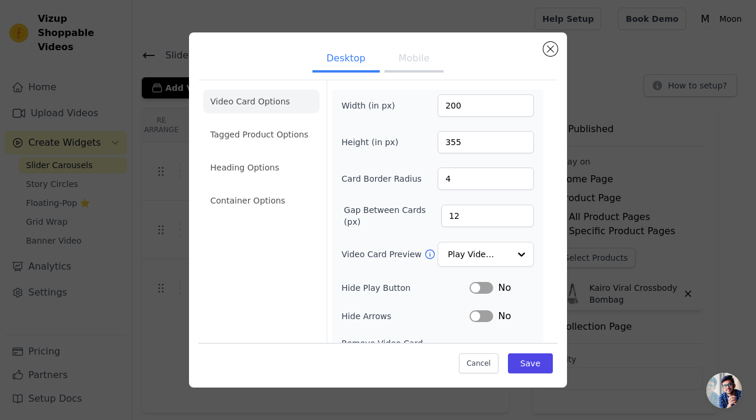
click at [416, 67] on button "Mobile" at bounding box center [413, 60] width 59 height 26
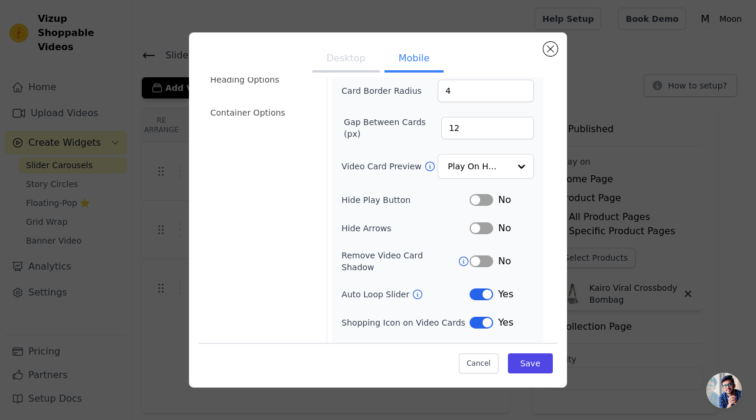
scroll to position [132, 0]
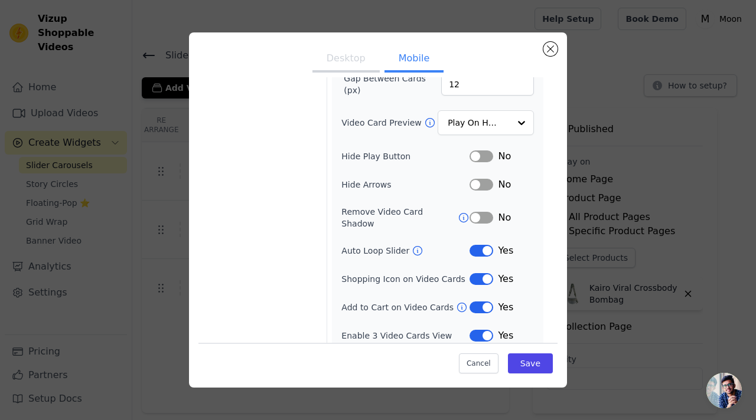
click at [479, 302] on button "Label" at bounding box center [481, 308] width 24 height 12
click at [525, 364] on button "Save" at bounding box center [530, 364] width 45 height 20
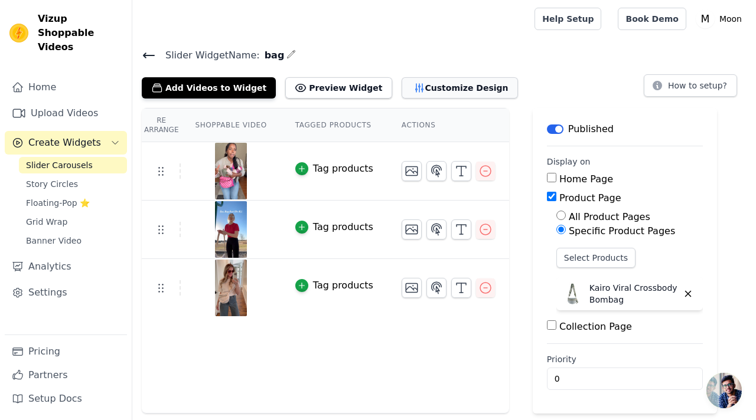
click at [457, 81] on button "Customize Design" at bounding box center [459, 87] width 116 height 21
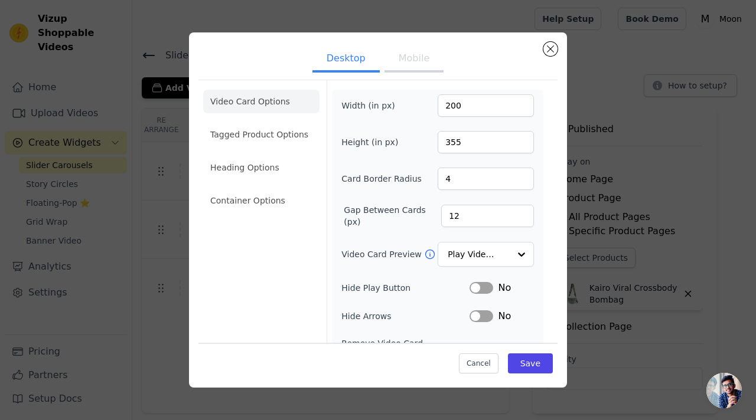
click at [394, 60] on button "Mobile" at bounding box center [413, 60] width 59 height 26
click at [262, 130] on li "Tagged Product Options" at bounding box center [261, 135] width 116 height 24
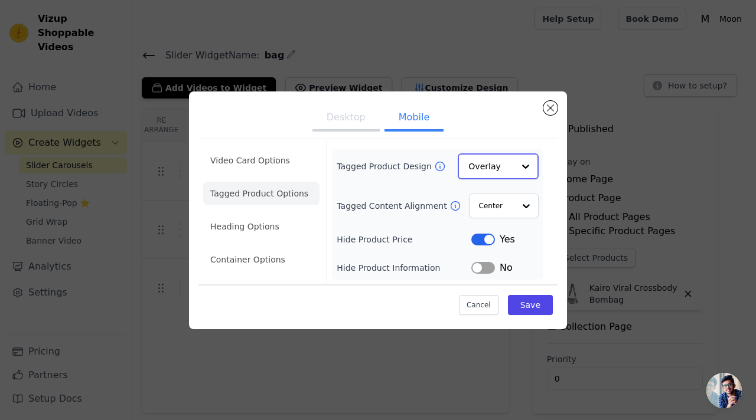
click at [508, 171] on input "Tagged Product Design" at bounding box center [490, 167] width 45 height 24
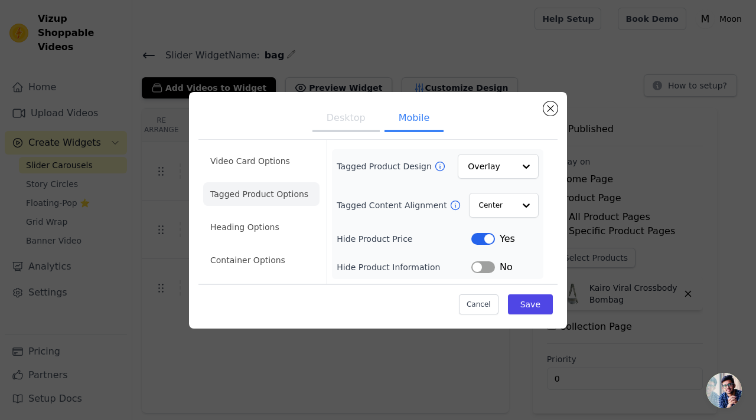
click at [488, 239] on button "Label" at bounding box center [483, 239] width 24 height 12
click at [239, 225] on li "Heading Options" at bounding box center [261, 227] width 116 height 24
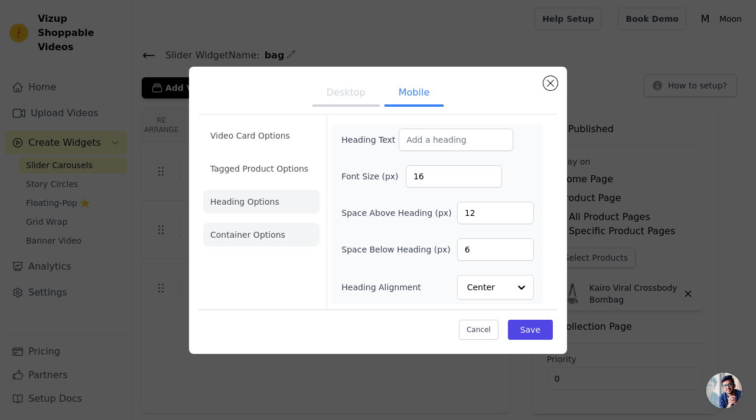
click at [299, 233] on li "Container Options" at bounding box center [261, 235] width 116 height 24
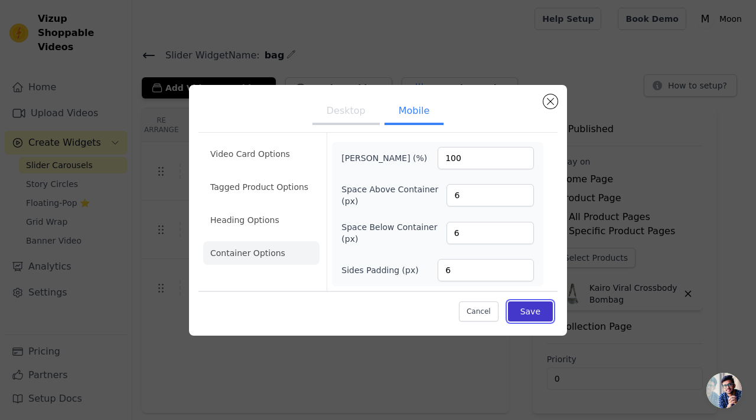
click at [524, 312] on button "Save" at bounding box center [530, 312] width 45 height 20
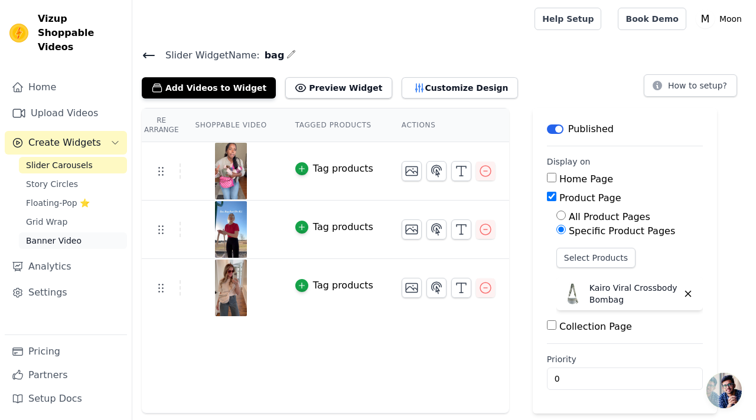
click at [54, 235] on span "Banner Video" at bounding box center [53, 241] width 55 height 12
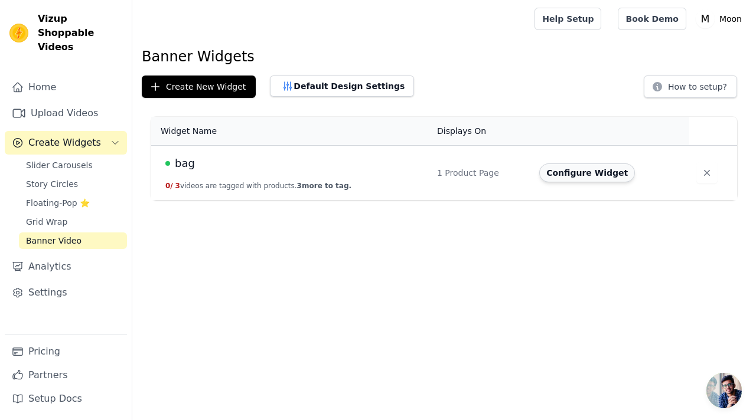
click at [591, 178] on button "Configure Widget" at bounding box center [587, 173] width 96 height 19
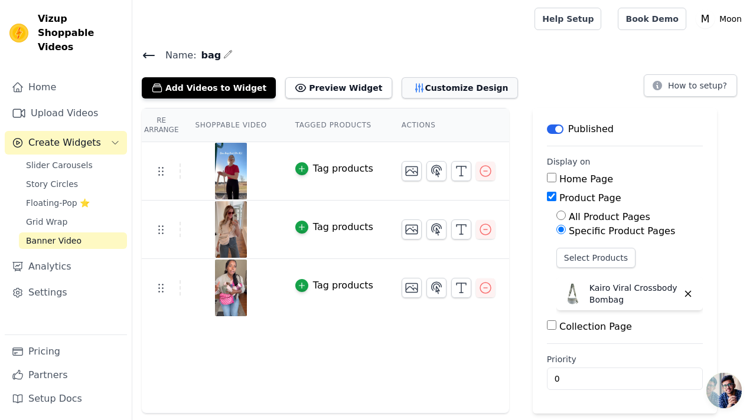
click at [440, 93] on button "Customize Design" at bounding box center [459, 87] width 116 height 21
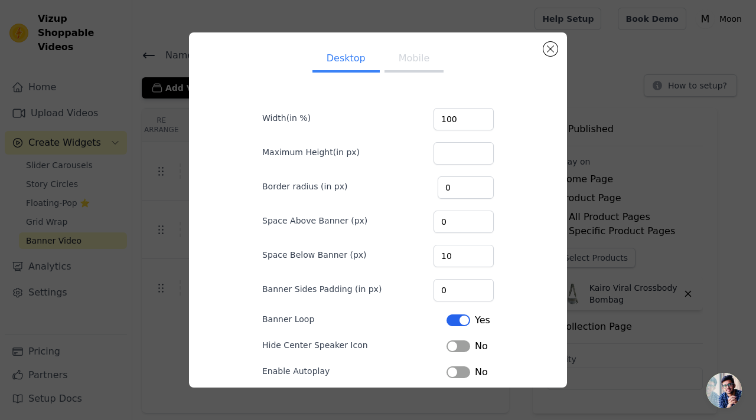
click at [411, 61] on button "Mobile" at bounding box center [413, 60] width 59 height 26
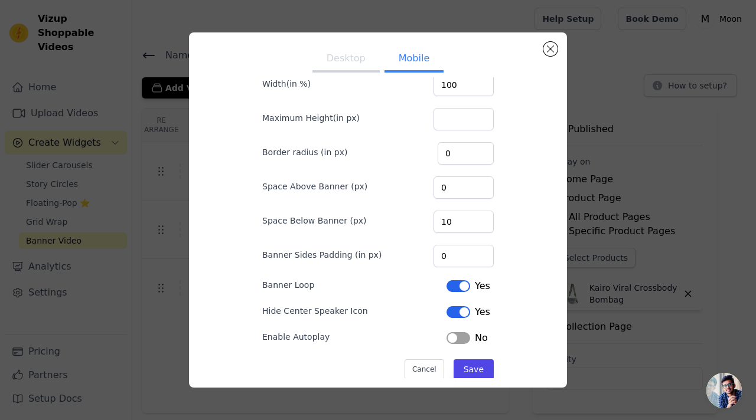
scroll to position [54, 0]
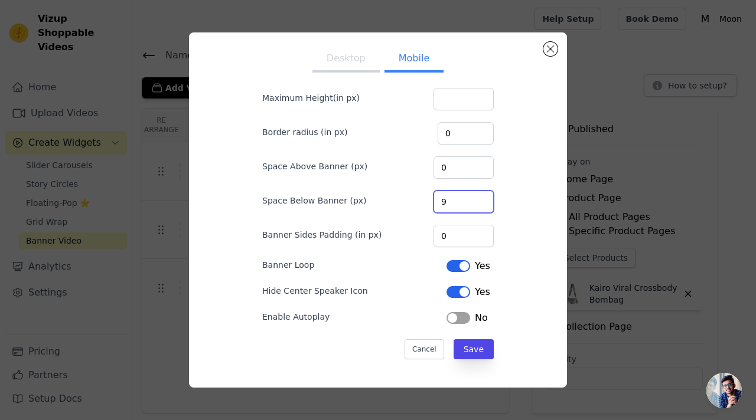
click at [473, 205] on input "9" at bounding box center [463, 202] width 60 height 22
click at [473, 205] on input "8" at bounding box center [463, 202] width 60 height 22
click at [473, 205] on input "7" at bounding box center [463, 202] width 60 height 22
click at [473, 205] on input "6" at bounding box center [463, 202] width 60 height 22
type input "5"
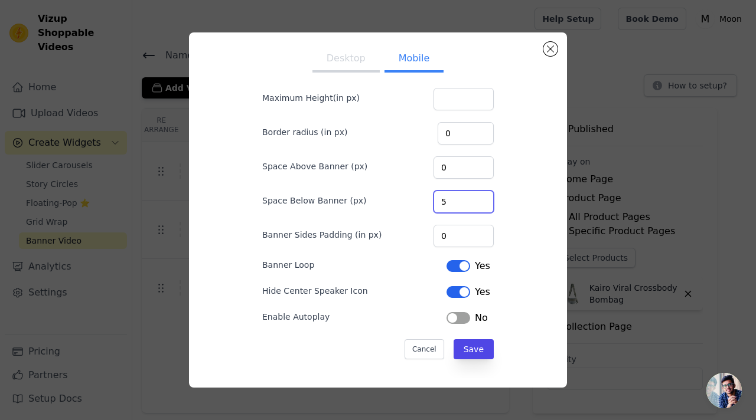
click at [473, 205] on input "5" at bounding box center [463, 202] width 60 height 22
click at [457, 290] on button "Label" at bounding box center [458, 292] width 24 height 12
click at [457, 260] on button "Label" at bounding box center [458, 266] width 24 height 12
click at [456, 315] on button "Label" at bounding box center [458, 318] width 24 height 12
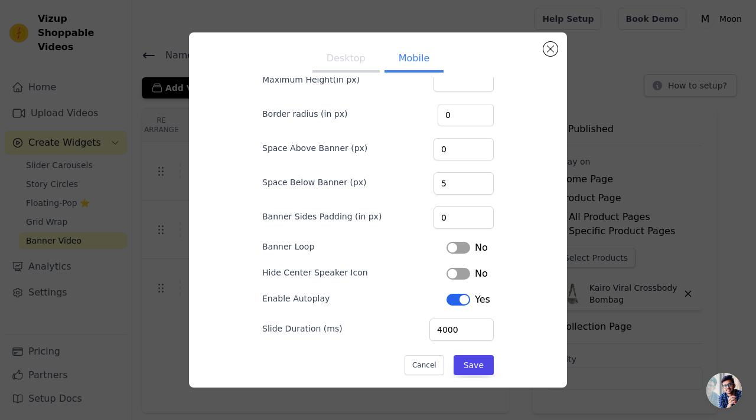
scroll to position [89, 0]
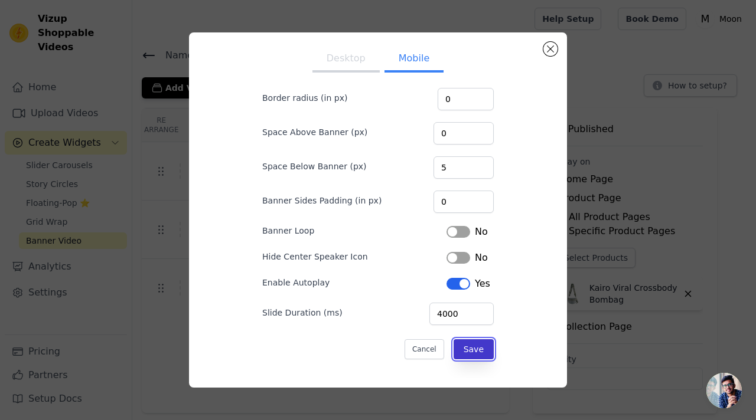
click at [475, 355] on button "Save" at bounding box center [473, 349] width 40 height 20
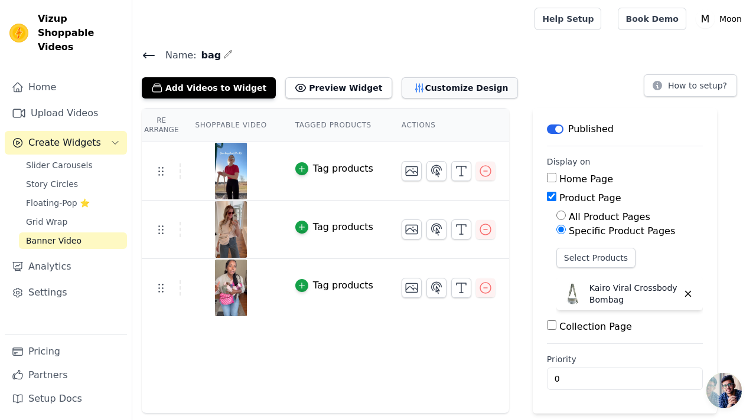
click at [447, 91] on button "Customize Design" at bounding box center [459, 87] width 116 height 21
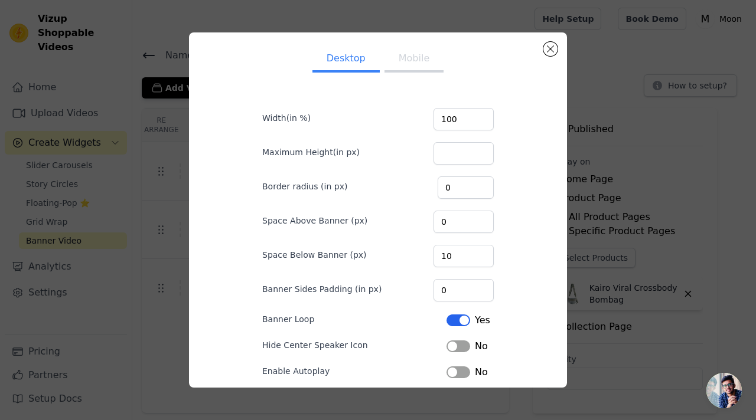
scroll to position [54, 0]
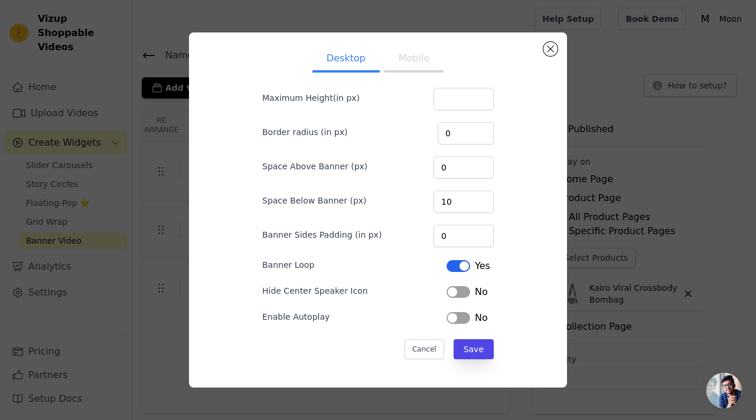
click at [453, 317] on button "Label" at bounding box center [458, 318] width 24 height 12
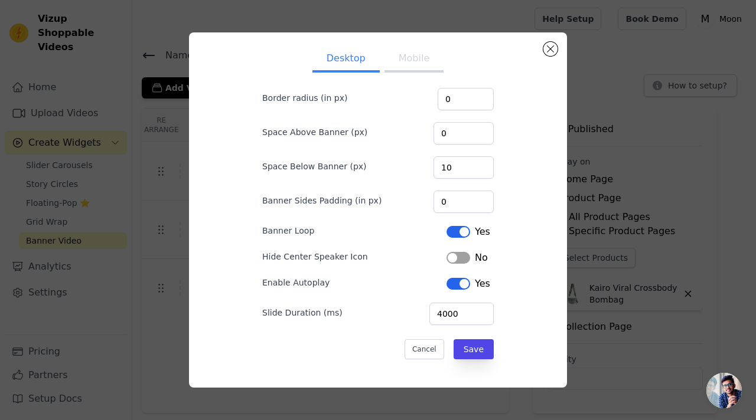
click at [455, 256] on button "Label" at bounding box center [458, 258] width 24 height 12
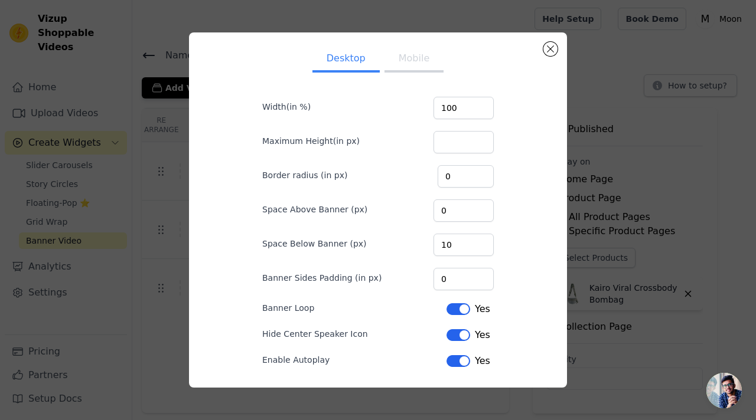
scroll to position [0, 0]
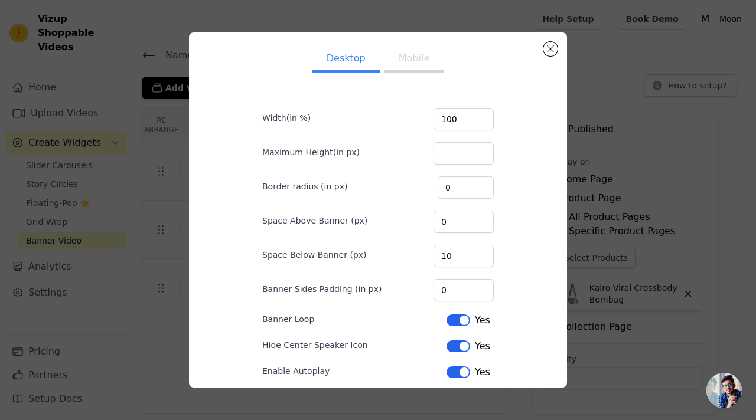
click at [419, 58] on button "Mobile" at bounding box center [413, 60] width 59 height 26
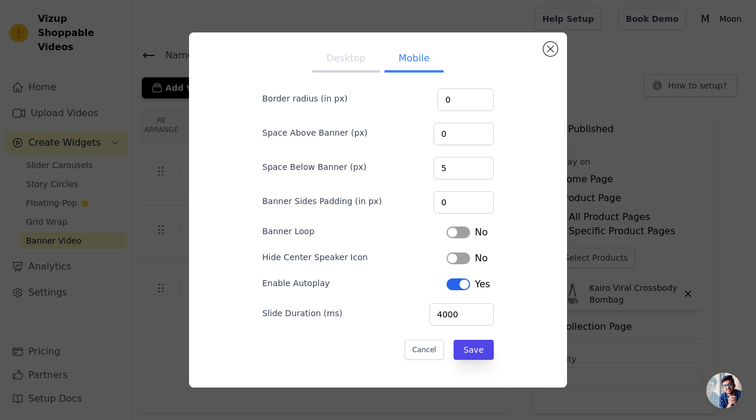
scroll to position [89, 0]
click at [460, 230] on button "Label" at bounding box center [458, 232] width 24 height 12
click at [456, 254] on button "Label" at bounding box center [458, 258] width 24 height 12
click at [472, 353] on button "Save" at bounding box center [473, 349] width 40 height 20
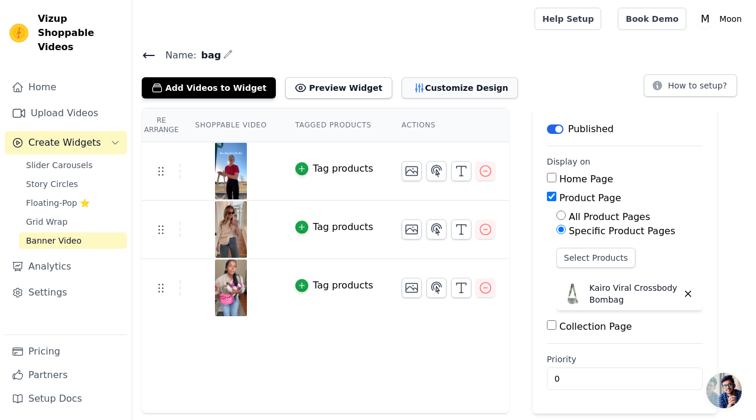
click at [453, 89] on button "Customize Design" at bounding box center [459, 87] width 116 height 21
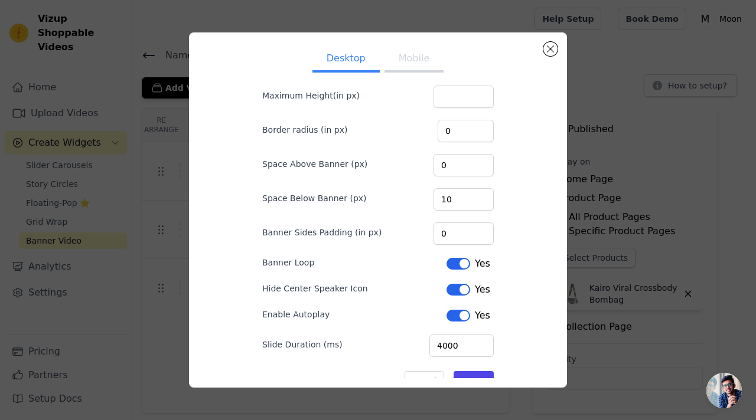
scroll to position [61, 0]
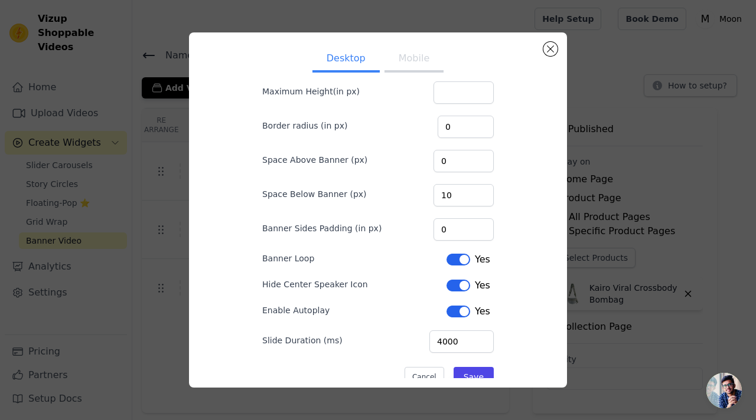
click at [452, 283] on button "Label" at bounding box center [458, 286] width 24 height 12
click at [474, 228] on input "1" at bounding box center [463, 229] width 60 height 22
click at [474, 228] on input "2" at bounding box center [463, 229] width 60 height 22
click at [474, 228] on input "3" at bounding box center [463, 229] width 60 height 22
click at [474, 228] on input "4" at bounding box center [463, 229] width 60 height 22
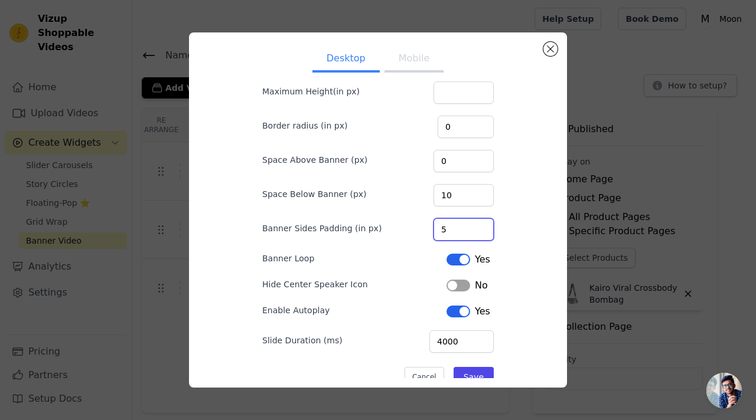
type input "5"
click at [474, 228] on input "5" at bounding box center [463, 229] width 60 height 22
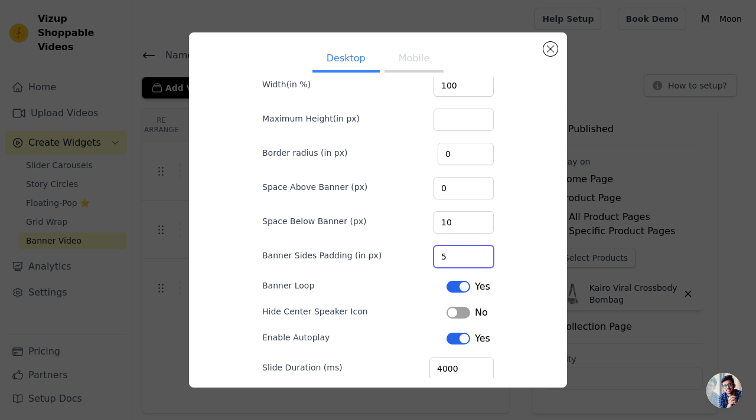
scroll to position [25, 0]
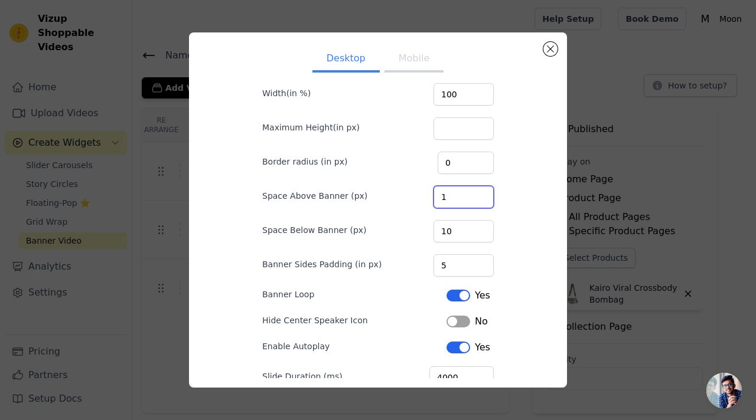
click at [474, 194] on input "1" at bounding box center [463, 197] width 60 height 22
click at [474, 194] on input "2" at bounding box center [463, 197] width 60 height 22
click at [474, 194] on input "3" at bounding box center [463, 197] width 60 height 22
click at [474, 194] on input "4" at bounding box center [463, 197] width 60 height 22
type input "5"
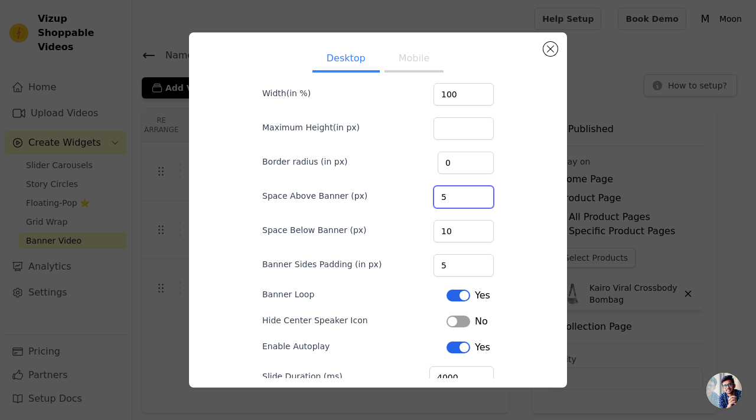
click at [474, 194] on input "5" at bounding box center [463, 197] width 60 height 22
click at [472, 161] on input "1" at bounding box center [465, 163] width 56 height 22
click at [472, 161] on input "2" at bounding box center [465, 163] width 56 height 22
click at [472, 161] on input "3" at bounding box center [465, 163] width 56 height 22
click at [472, 161] on input "4" at bounding box center [465, 163] width 56 height 22
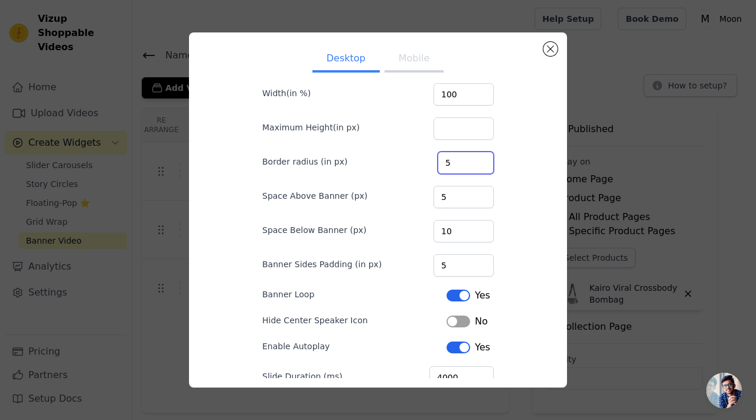
type input "5"
click at [472, 161] on input "5" at bounding box center [465, 163] width 56 height 22
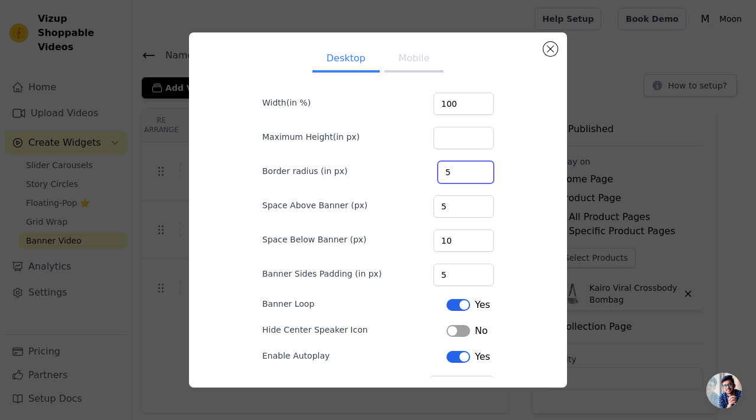
scroll to position [31, 0]
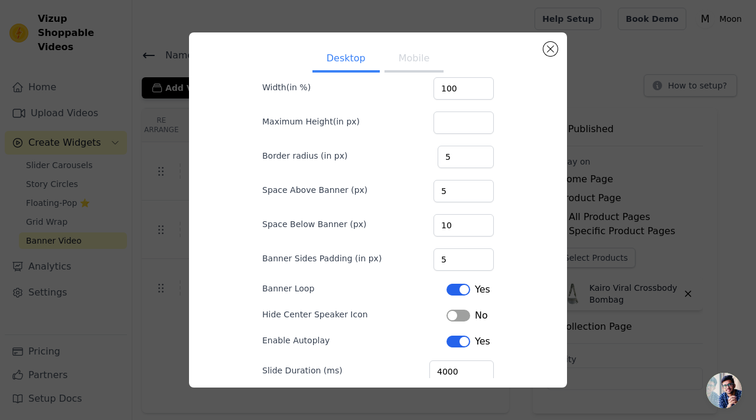
click at [407, 66] on button "Mobile" at bounding box center [413, 60] width 59 height 26
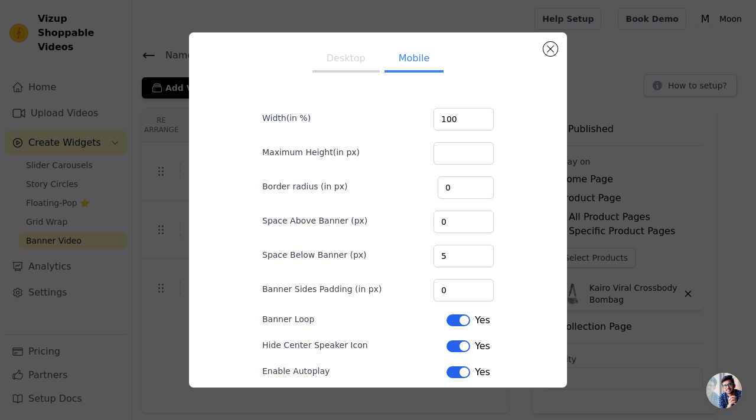
scroll to position [11, 0]
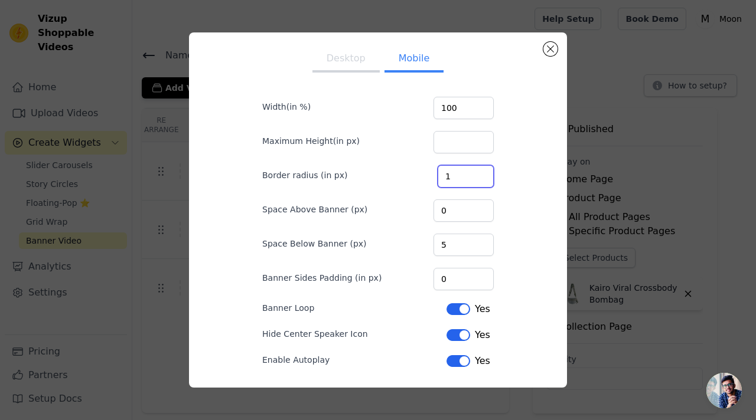
click at [474, 174] on input "1" at bounding box center [465, 176] width 56 height 22
click at [474, 174] on input "2" at bounding box center [465, 176] width 56 height 22
click at [474, 174] on input "3" at bounding box center [465, 176] width 56 height 22
click at [474, 174] on input "4" at bounding box center [465, 176] width 56 height 22
type input "5"
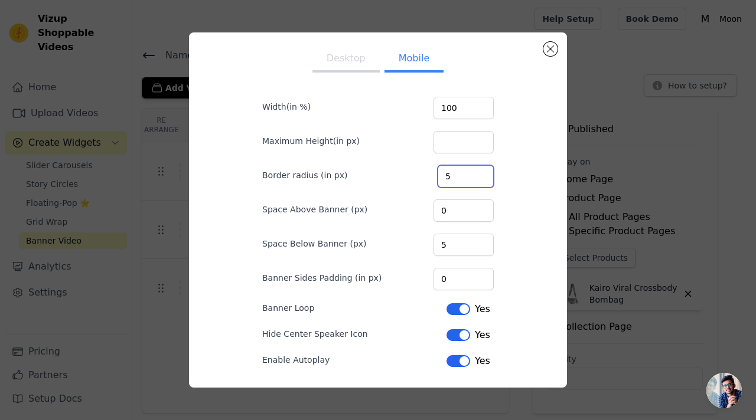
click at [474, 174] on input "5" at bounding box center [465, 176] width 56 height 22
click at [473, 208] on input "1" at bounding box center [463, 211] width 60 height 22
click at [473, 208] on input "2" at bounding box center [463, 211] width 60 height 22
click at [473, 208] on input "3" at bounding box center [463, 211] width 60 height 22
click at [473, 208] on input "4" at bounding box center [463, 211] width 60 height 22
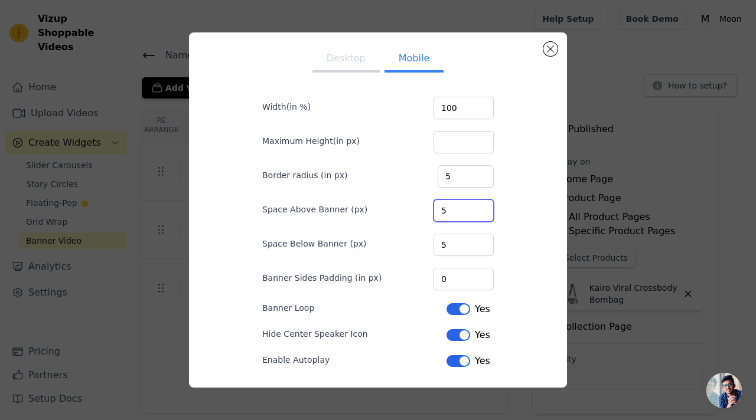
type input "5"
click at [473, 208] on input "5" at bounding box center [463, 211] width 60 height 22
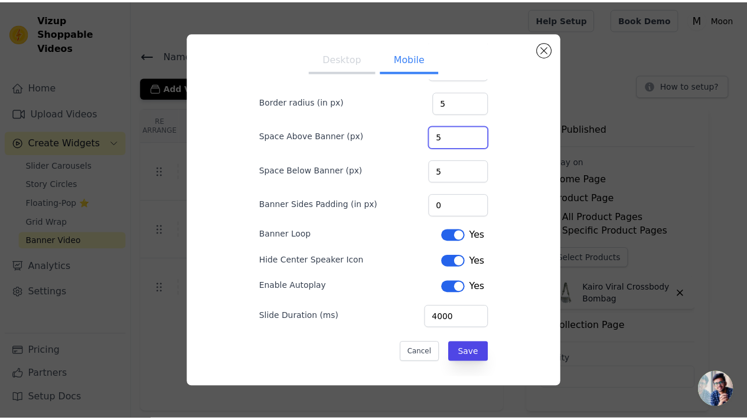
scroll to position [86, 0]
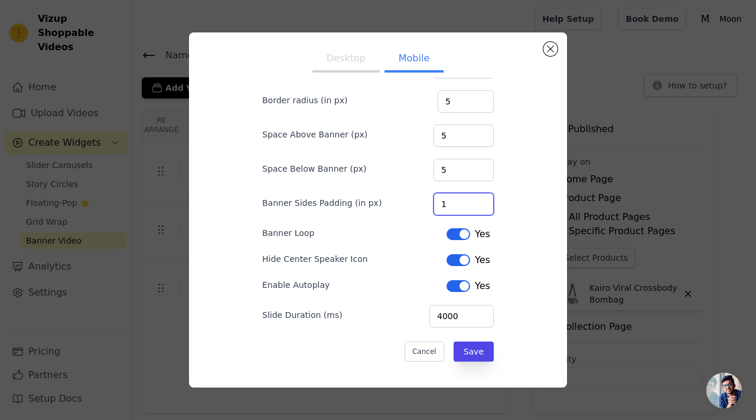
click at [473, 201] on input "1" at bounding box center [463, 204] width 60 height 22
click at [473, 201] on input "2" at bounding box center [463, 204] width 60 height 22
click at [473, 201] on input "3" at bounding box center [463, 204] width 60 height 22
click at [473, 201] on input "4" at bounding box center [463, 204] width 60 height 22
type input "5"
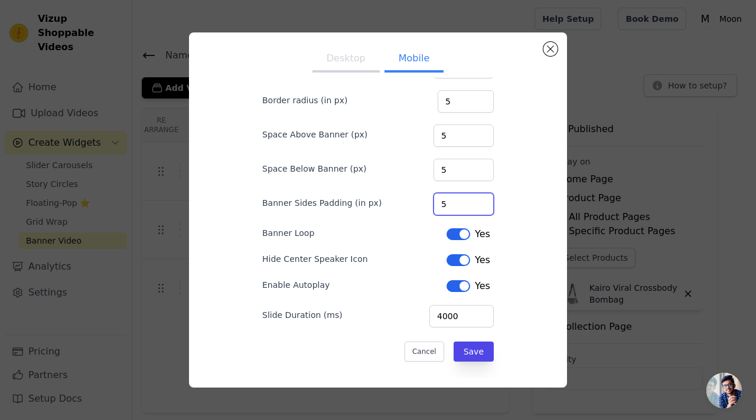
click at [473, 201] on input "5" at bounding box center [463, 204] width 60 height 22
click at [457, 262] on button "Label" at bounding box center [458, 260] width 24 height 12
click at [469, 350] on button "Save" at bounding box center [473, 352] width 40 height 20
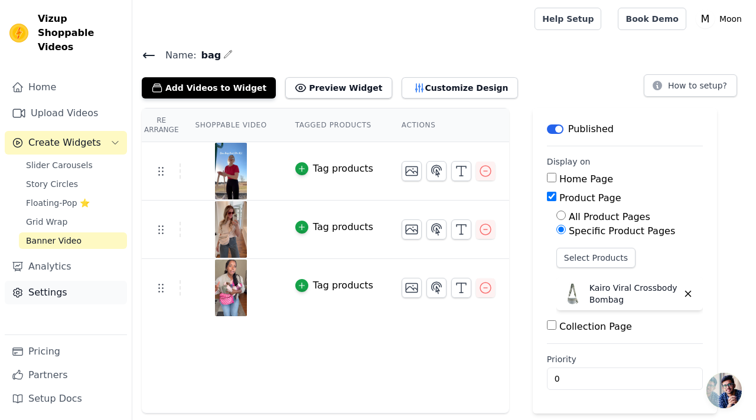
click at [70, 281] on link "Settings" at bounding box center [66, 293] width 122 height 24
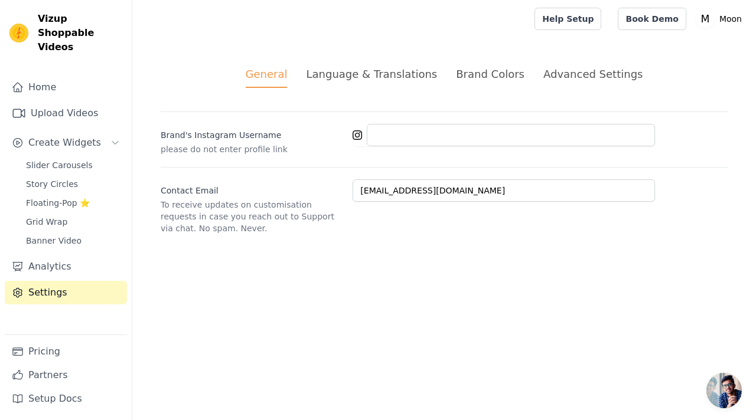
click at [358, 78] on div "Language & Translations" at bounding box center [371, 74] width 131 height 16
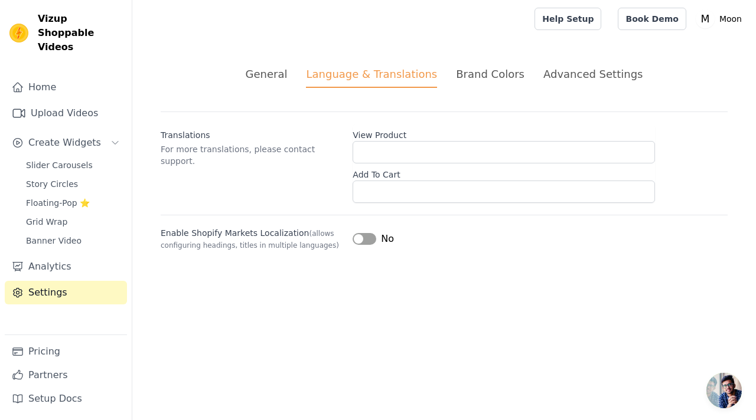
click at [492, 75] on div "Brand Colors" at bounding box center [490, 74] width 68 height 16
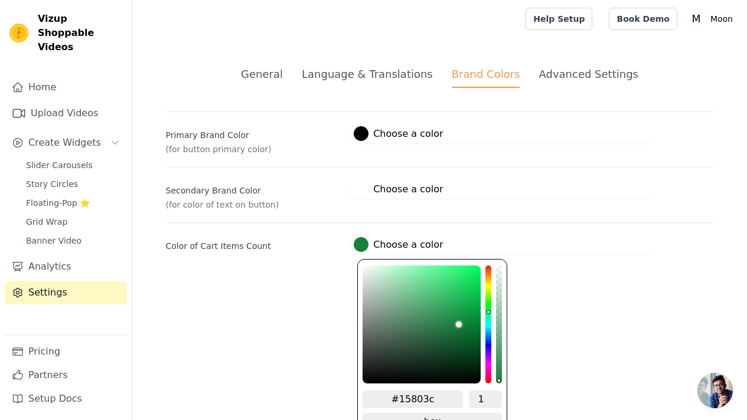
click at [378, 246] on label "#15803c Choose a color" at bounding box center [398, 244] width 89 height 15
click at [442, 398] on input "#15803c" at bounding box center [412, 400] width 100 height 18
paste input "788D85"
type input "#788d85"
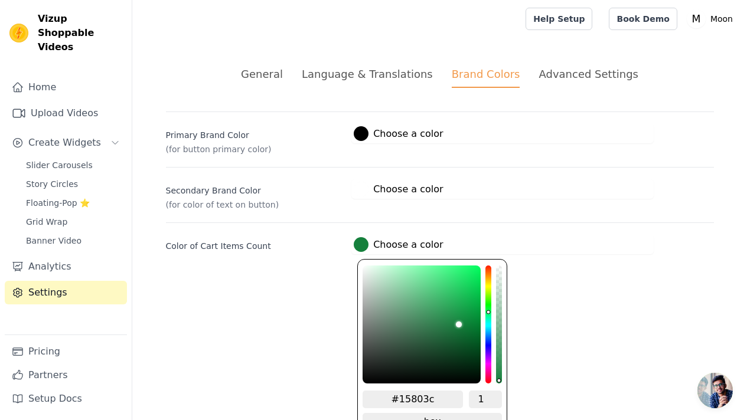
type input "#788D85"
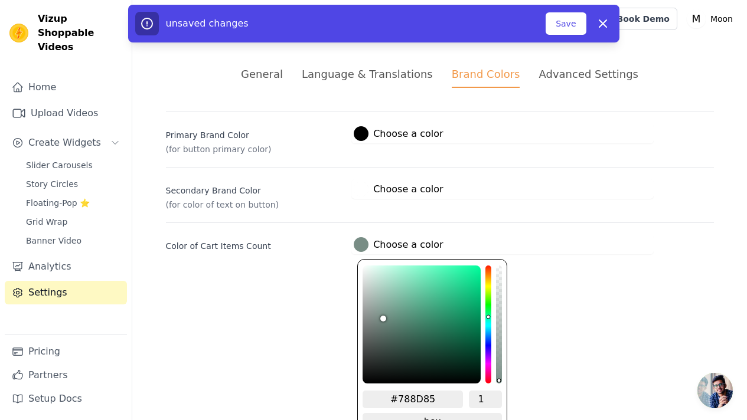
scroll to position [18, 0]
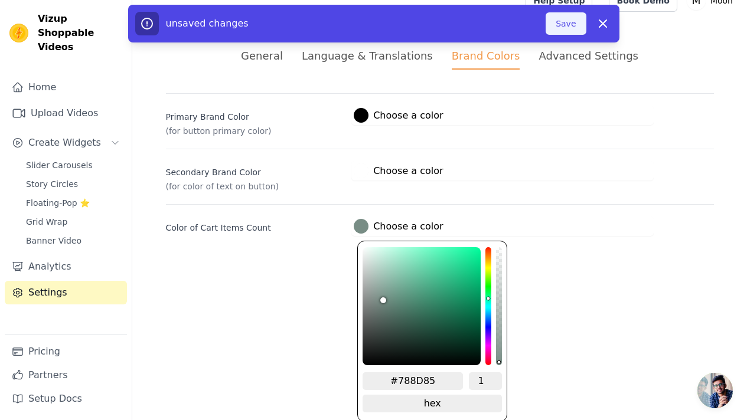
click at [570, 19] on button "Save" at bounding box center [565, 23] width 40 height 22
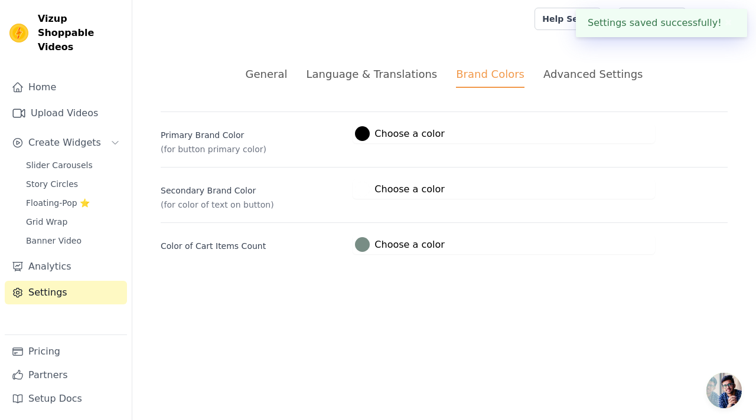
click at [575, 77] on div "Advanced Settings" at bounding box center [592, 74] width 99 height 16
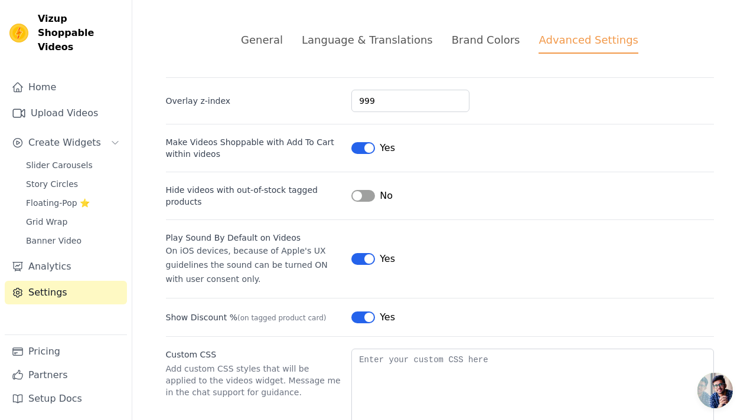
scroll to position [96, 0]
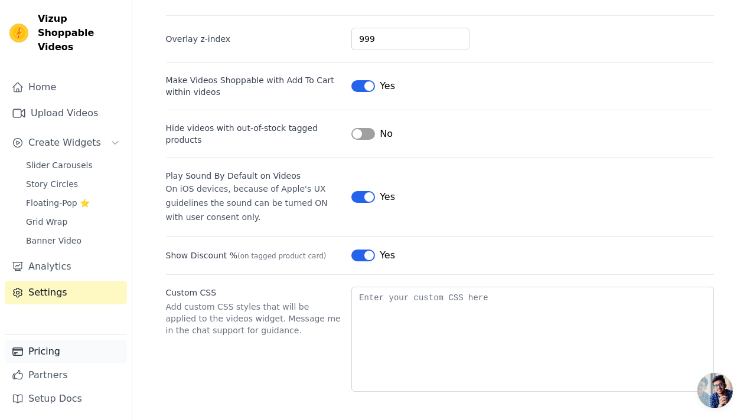
click at [61, 348] on link "Pricing" at bounding box center [66, 352] width 122 height 24
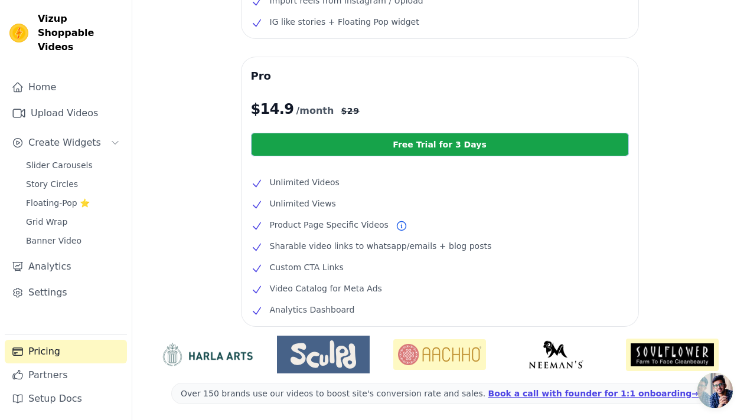
scroll to position [208, 0]
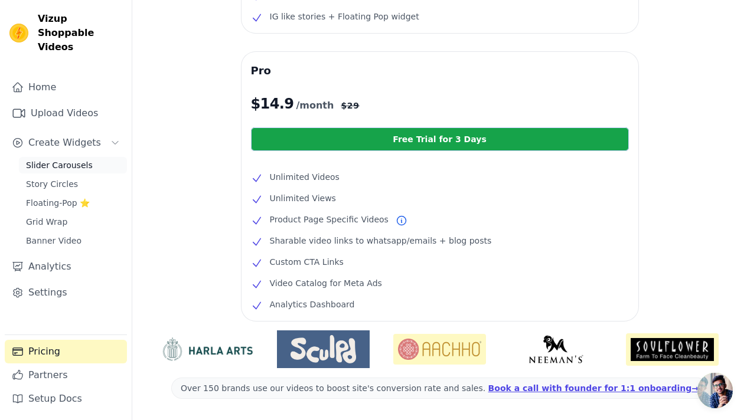
click at [74, 159] on span "Slider Carousels" at bounding box center [59, 165] width 67 height 12
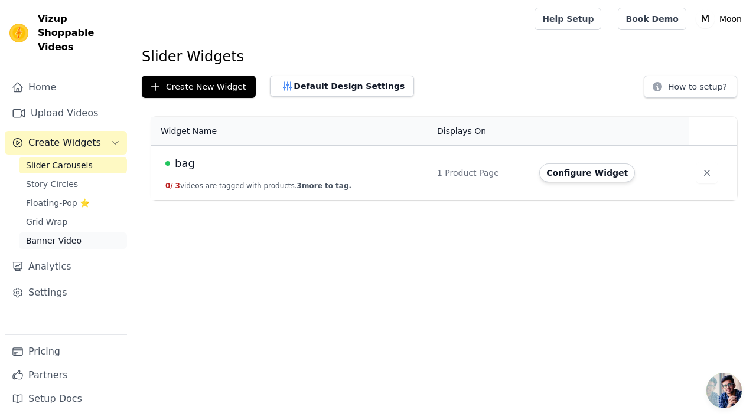
click at [69, 235] on span "Banner Video" at bounding box center [53, 241] width 55 height 12
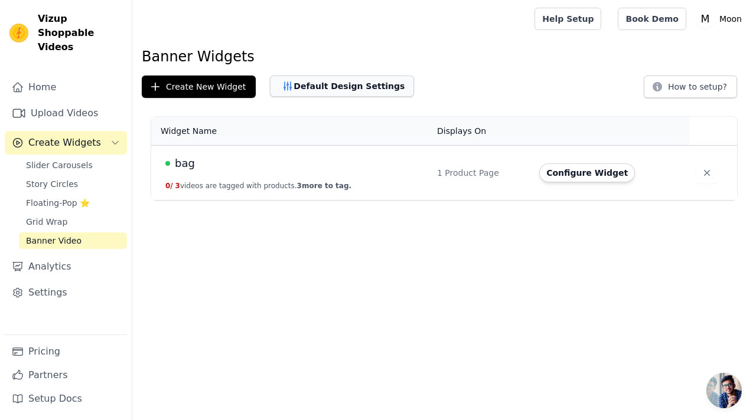
click at [379, 87] on button "Default Design Settings" at bounding box center [342, 86] width 144 height 21
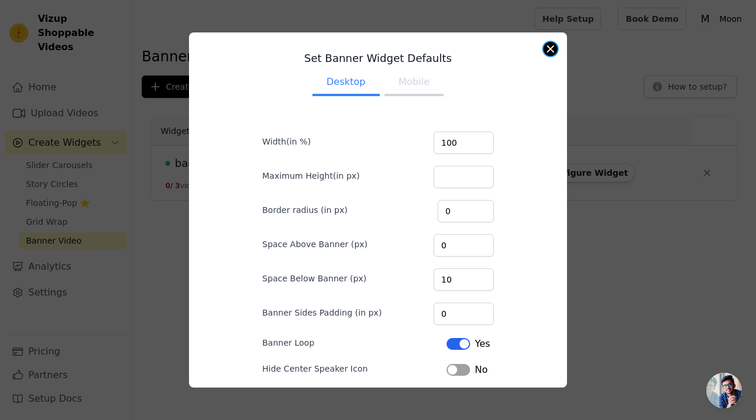
click at [550, 55] on div "Set Banner Widget Defaults Desktop Mobile Width(in %) 100 Maximum Height(in px)…" at bounding box center [378, 209] width 378 height 355
click at [552, 49] on button "Close modal" at bounding box center [550, 49] width 14 height 14
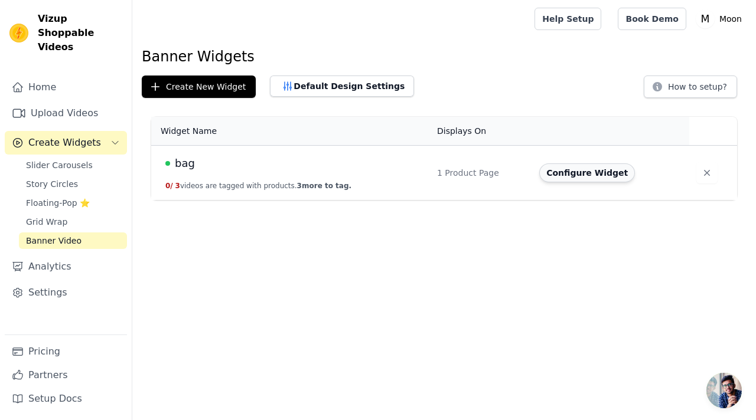
click at [566, 177] on button "Configure Widget" at bounding box center [587, 173] width 96 height 19
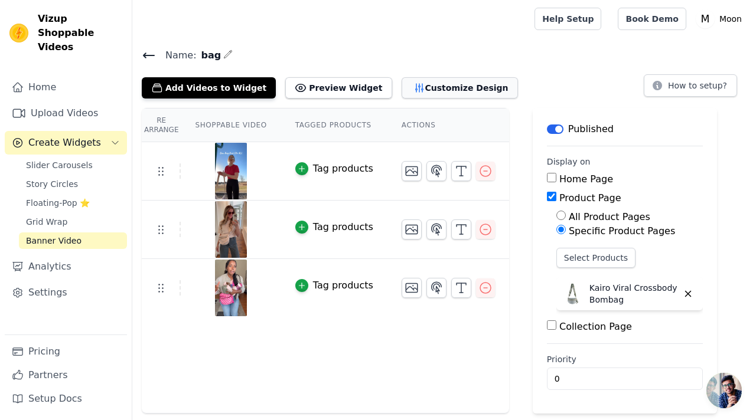
click at [436, 89] on button "Customize Design" at bounding box center [459, 87] width 116 height 21
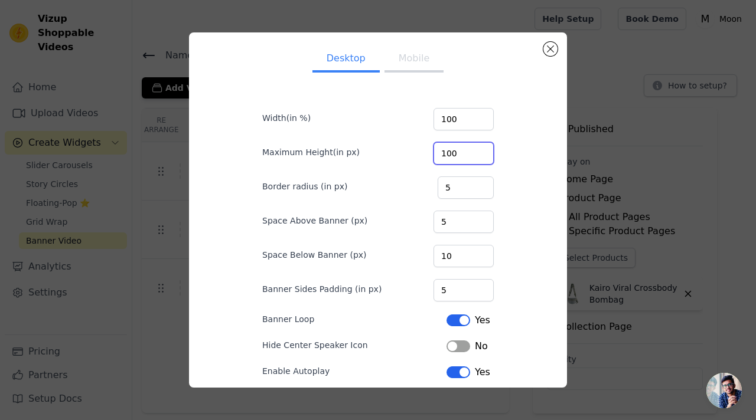
click at [474, 151] on input "100" at bounding box center [463, 153] width 60 height 22
click at [474, 158] on input "100" at bounding box center [463, 153] width 60 height 22
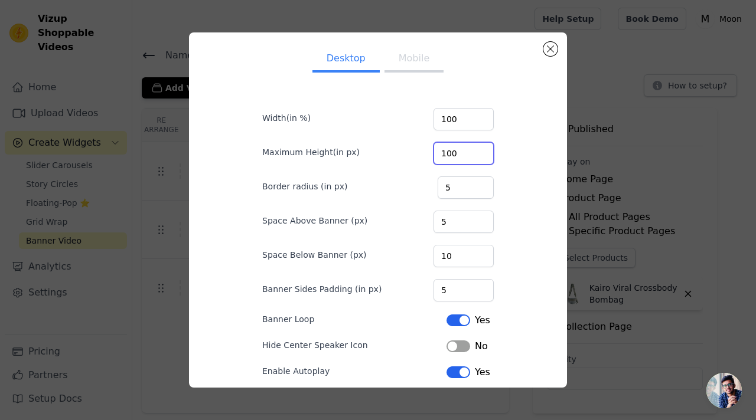
click at [474, 158] on input "100" at bounding box center [463, 153] width 60 height 22
click at [474, 151] on input "101" at bounding box center [463, 153] width 60 height 22
click at [474, 151] on input "102" at bounding box center [463, 153] width 60 height 22
click at [474, 151] on input "103" at bounding box center [463, 153] width 60 height 22
click at [478, 153] on input "104" at bounding box center [463, 153] width 60 height 22
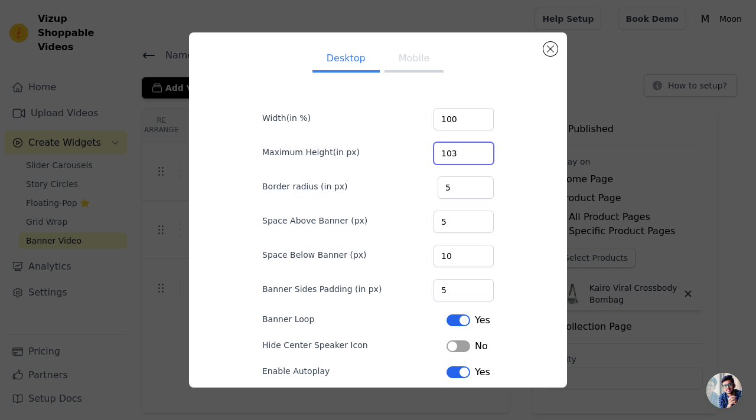
click at [475, 156] on input "103" at bounding box center [463, 153] width 60 height 22
click at [475, 156] on input "102" at bounding box center [463, 153] width 60 height 22
click at [475, 156] on input "101" at bounding box center [463, 153] width 60 height 22
type input "100"
click at [475, 156] on input "100" at bounding box center [463, 153] width 60 height 22
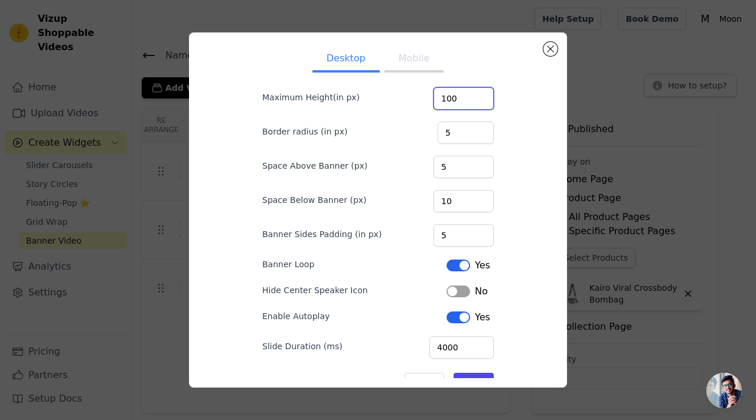
scroll to position [89, 0]
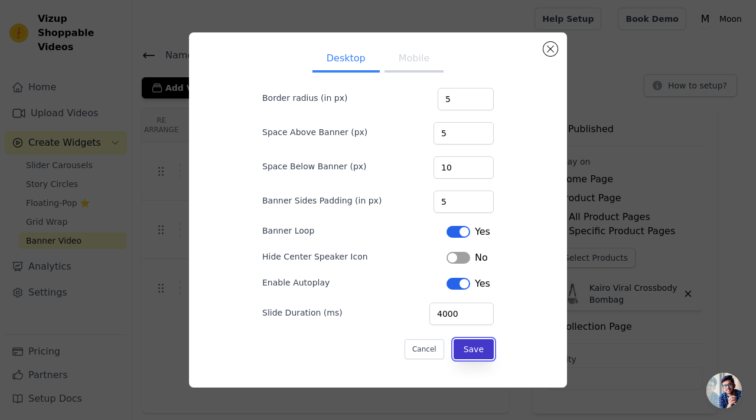
click at [479, 342] on button "Save" at bounding box center [473, 349] width 40 height 20
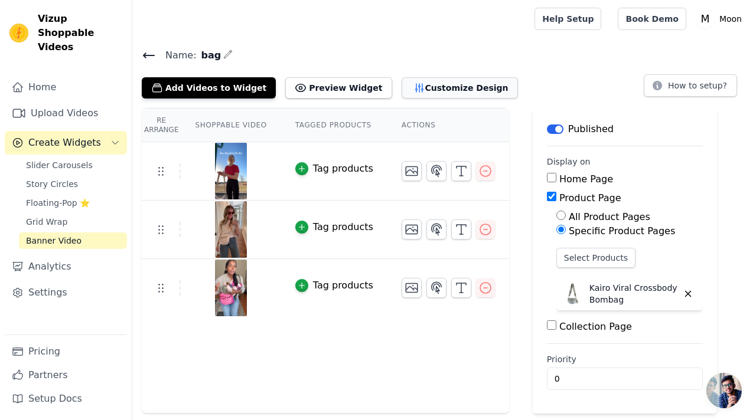
click at [413, 90] on button "Customize Design" at bounding box center [459, 87] width 116 height 21
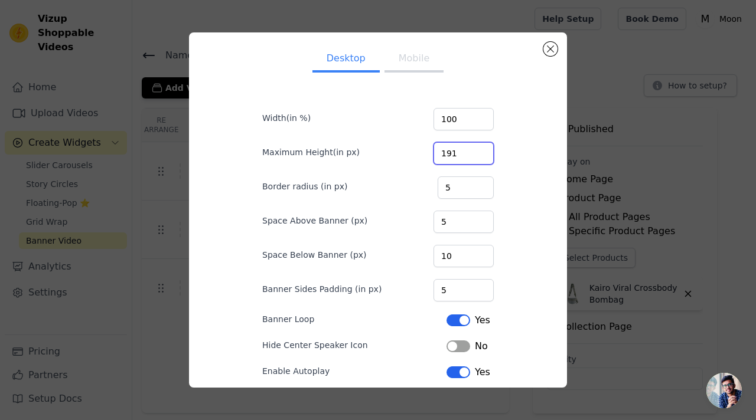
click at [473, 151] on input "191" at bounding box center [463, 153] width 60 height 22
click at [473, 151] on input "192" at bounding box center [463, 153] width 60 height 22
click at [473, 151] on input "193" at bounding box center [463, 153] width 60 height 22
click at [473, 151] on input "194" at bounding box center [463, 153] width 60 height 22
click at [473, 151] on input "195" at bounding box center [463, 153] width 60 height 22
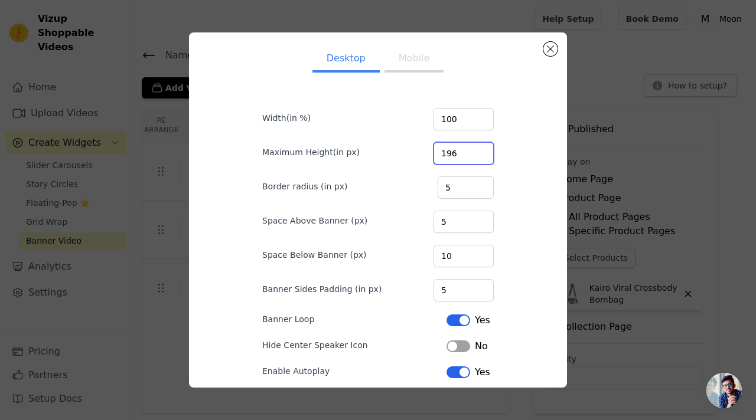
click at [473, 151] on input "196" at bounding box center [463, 153] width 60 height 22
click at [473, 151] on input "197" at bounding box center [463, 153] width 60 height 22
click at [473, 151] on input "198" at bounding box center [463, 153] width 60 height 22
click at [473, 151] on input "199" at bounding box center [463, 153] width 60 height 22
type input "200"
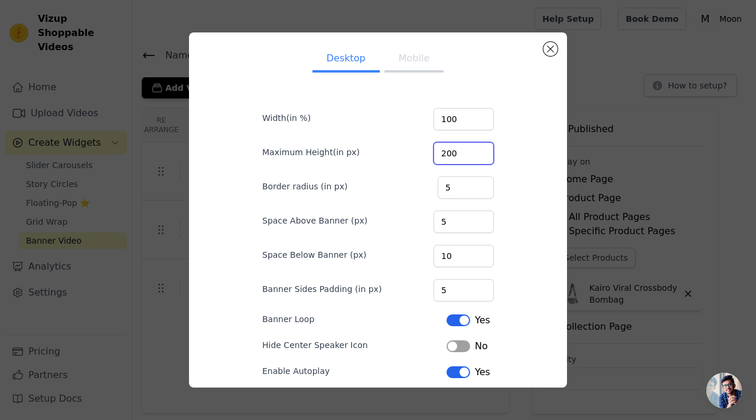
click at [473, 151] on input "200" at bounding box center [463, 153] width 60 height 22
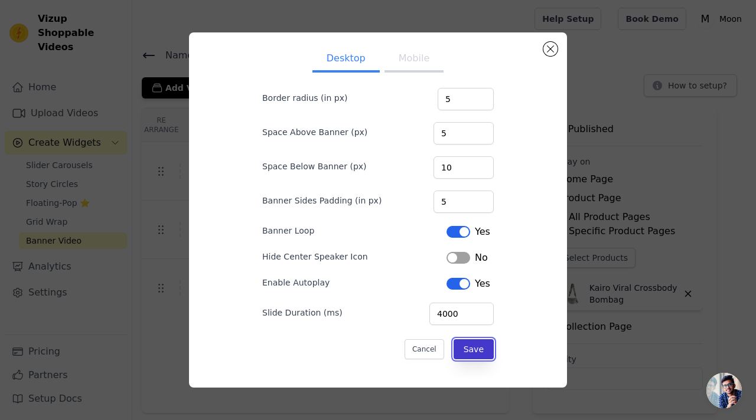
click at [479, 345] on button "Save" at bounding box center [473, 349] width 40 height 20
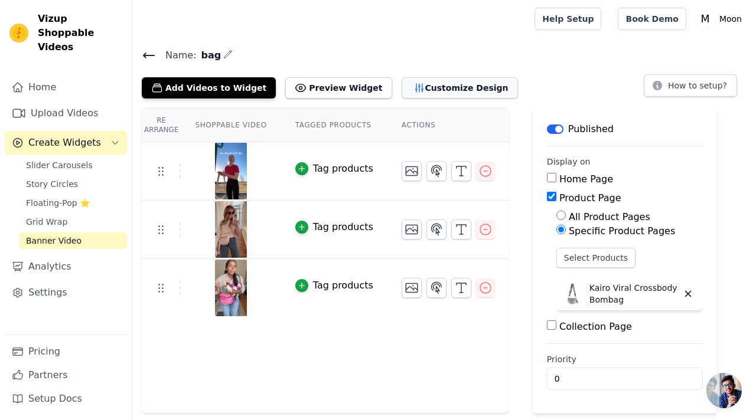
click at [435, 93] on button "Customize Design" at bounding box center [459, 87] width 116 height 21
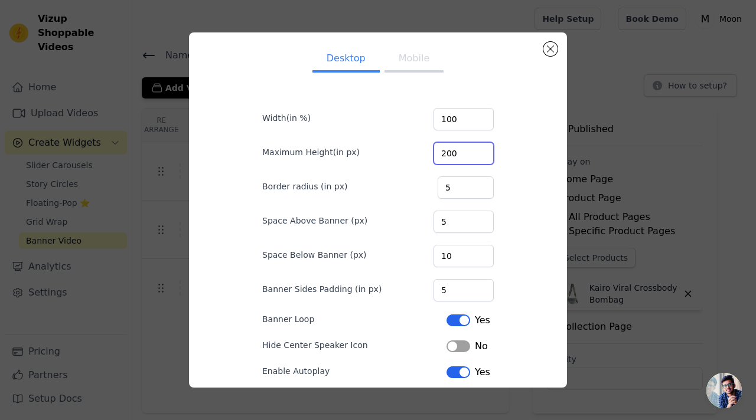
click at [450, 153] on input "200" at bounding box center [463, 153] width 60 height 22
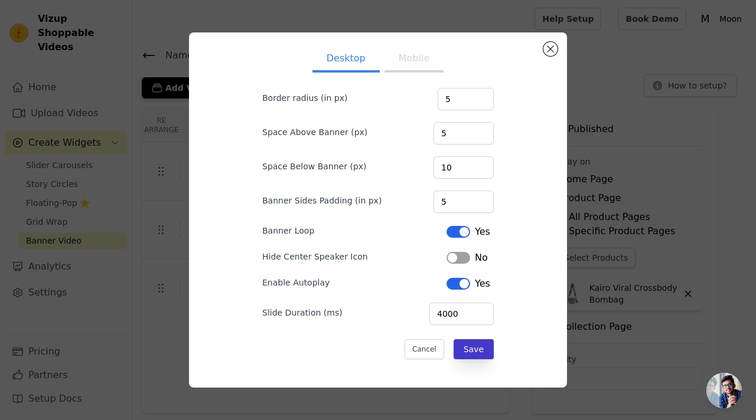
type input "500"
click at [473, 351] on button "Save" at bounding box center [473, 349] width 40 height 20
